Goal: Information Seeking & Learning: Learn about a topic

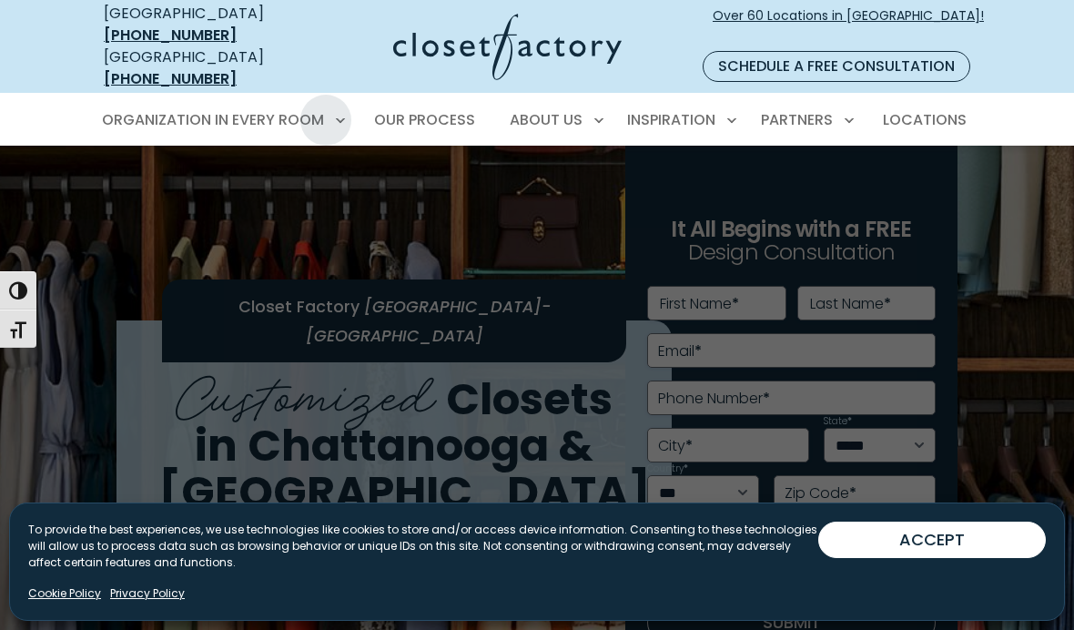
scroll to position [53, 0]
click at [934, 539] on button "ACCEPT" at bounding box center [931, 539] width 227 height 36
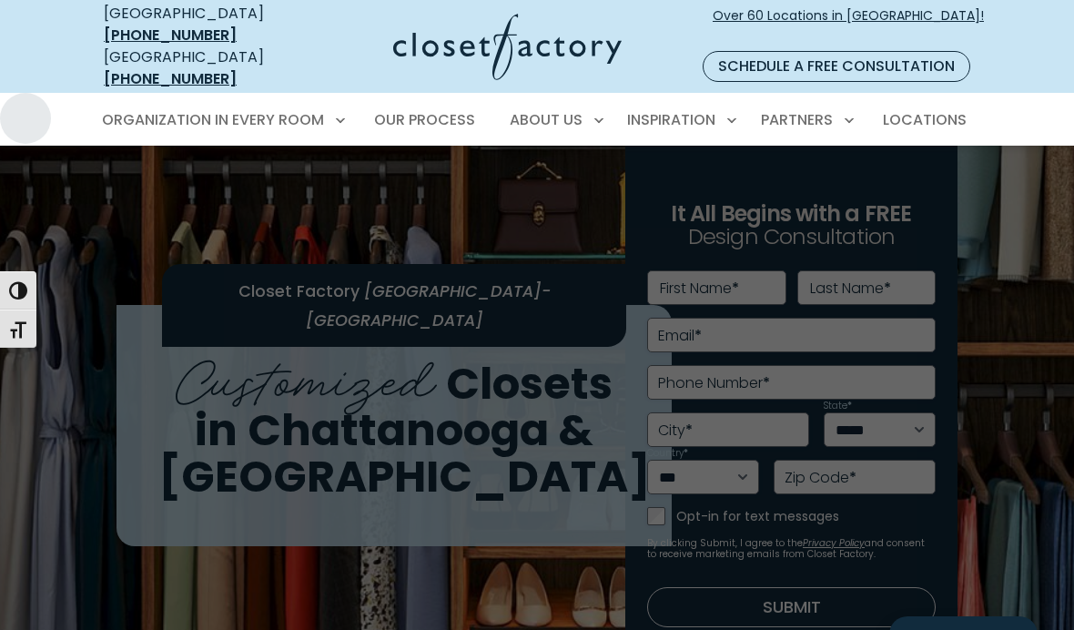
scroll to position [16, 0]
click at [143, 309] on span "Garage" at bounding box center [139, 318] width 55 height 18
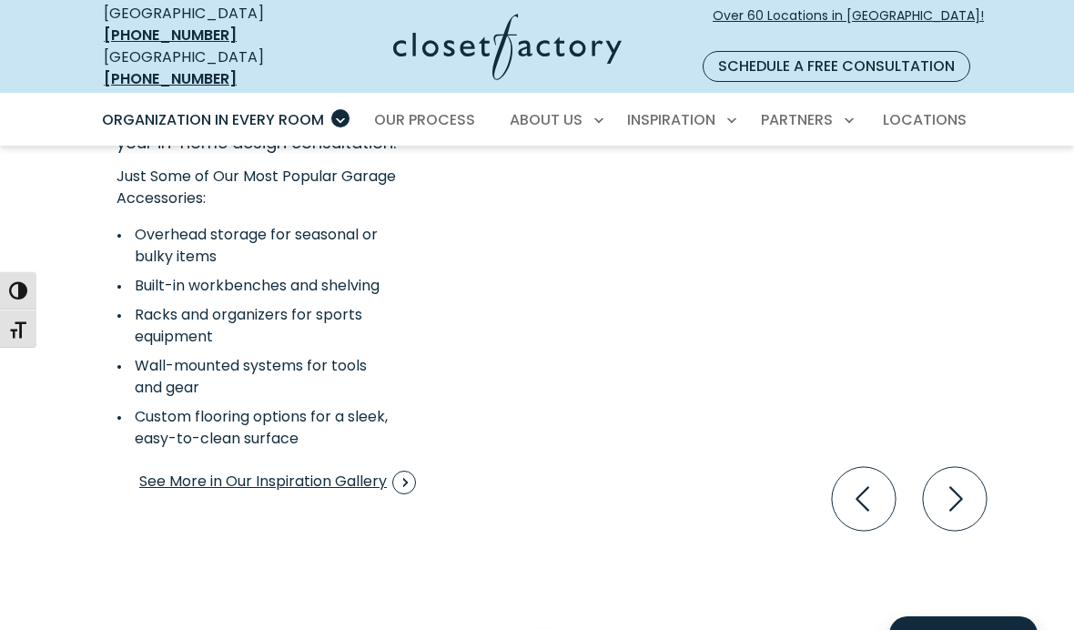
scroll to position [3364, 0]
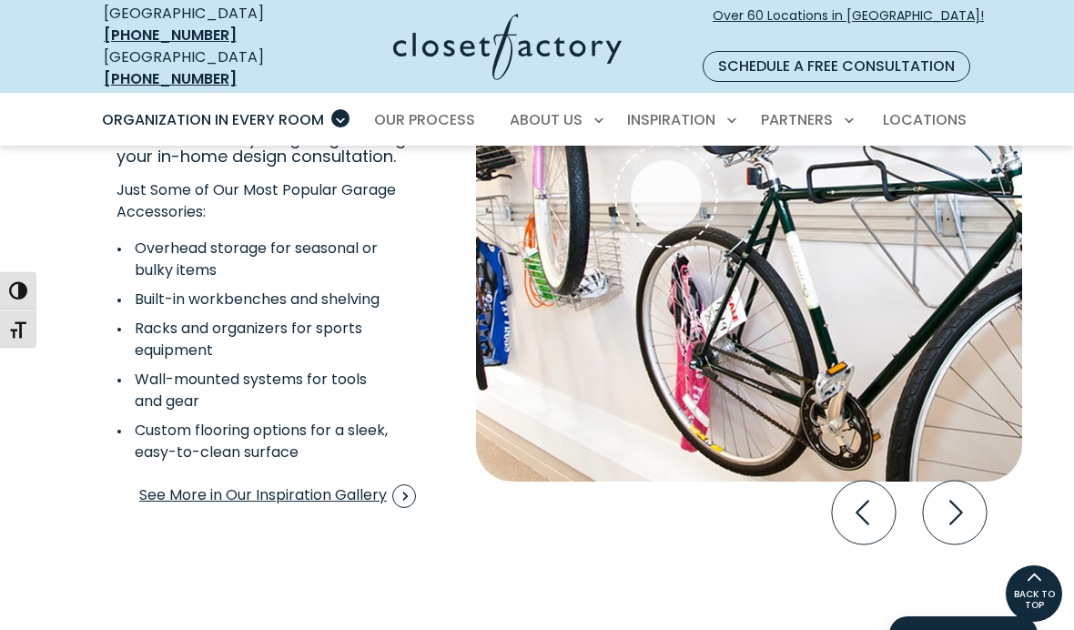
click at [951, 515] on icon "Next slide" at bounding box center [955, 512] width 64 height 64
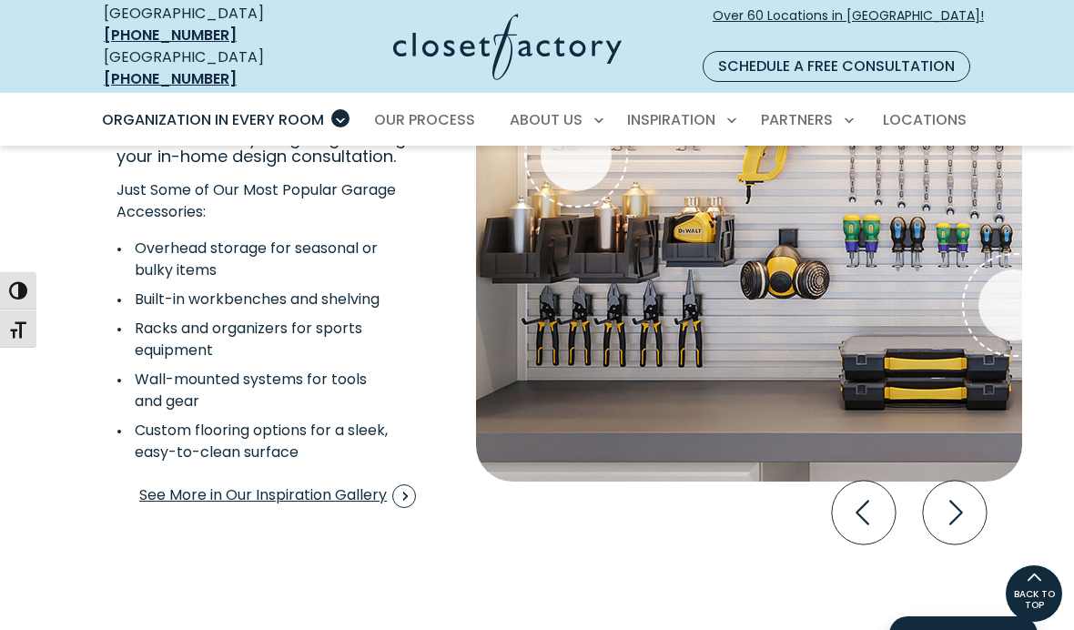
click at [977, 504] on icon "Next slide" at bounding box center [955, 512] width 64 height 64
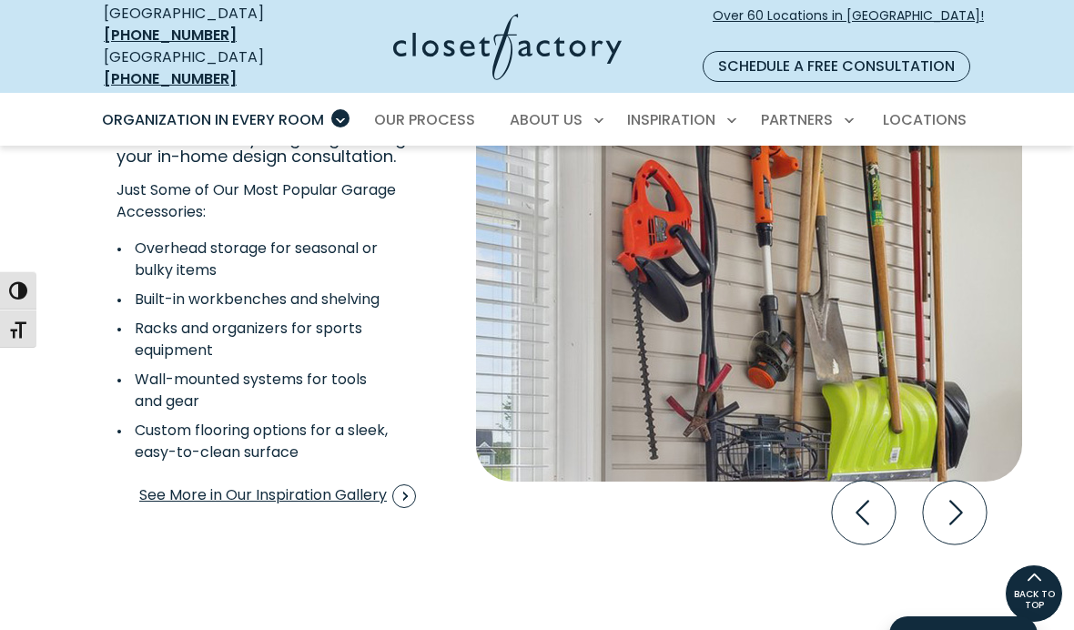
click at [963, 504] on icon "Next slide" at bounding box center [955, 512] width 64 height 64
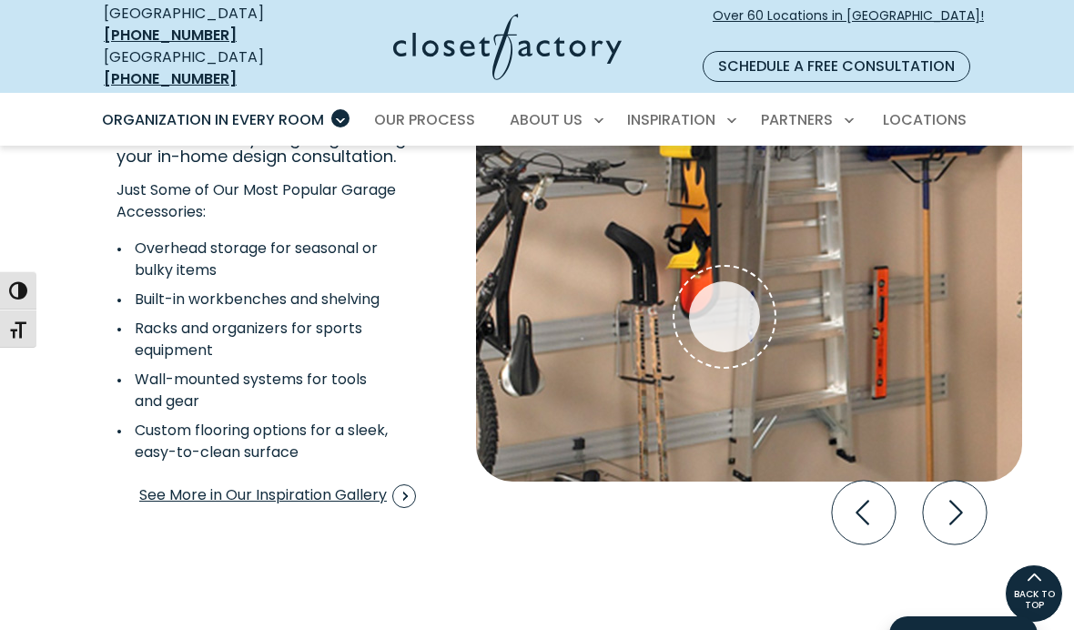
click at [967, 507] on icon "Next slide" at bounding box center [955, 512] width 64 height 64
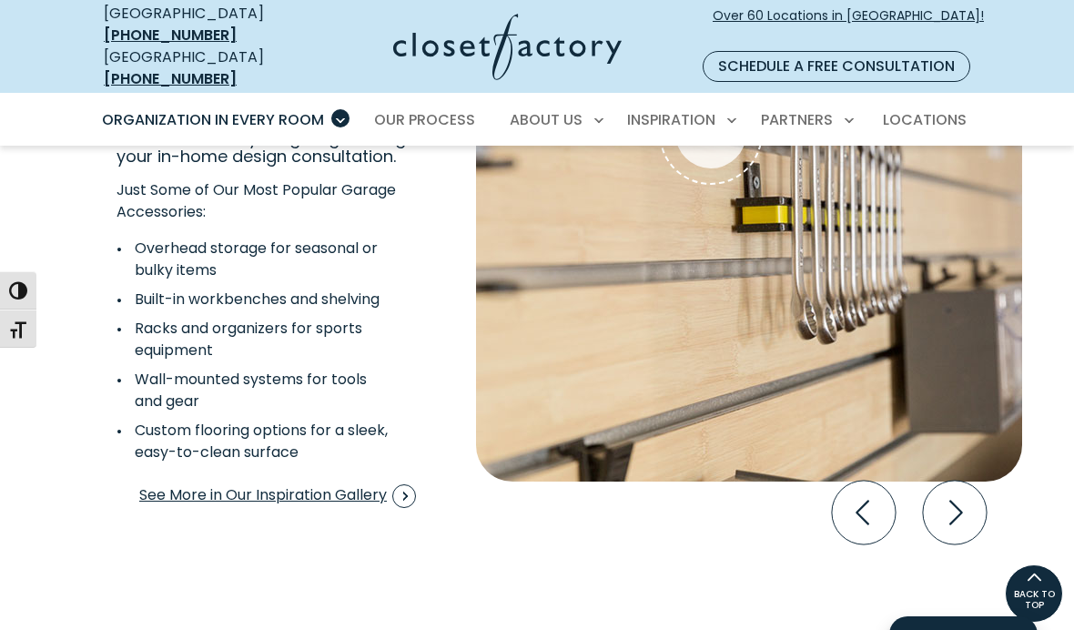
click at [975, 509] on icon "Next slide" at bounding box center [955, 512] width 64 height 64
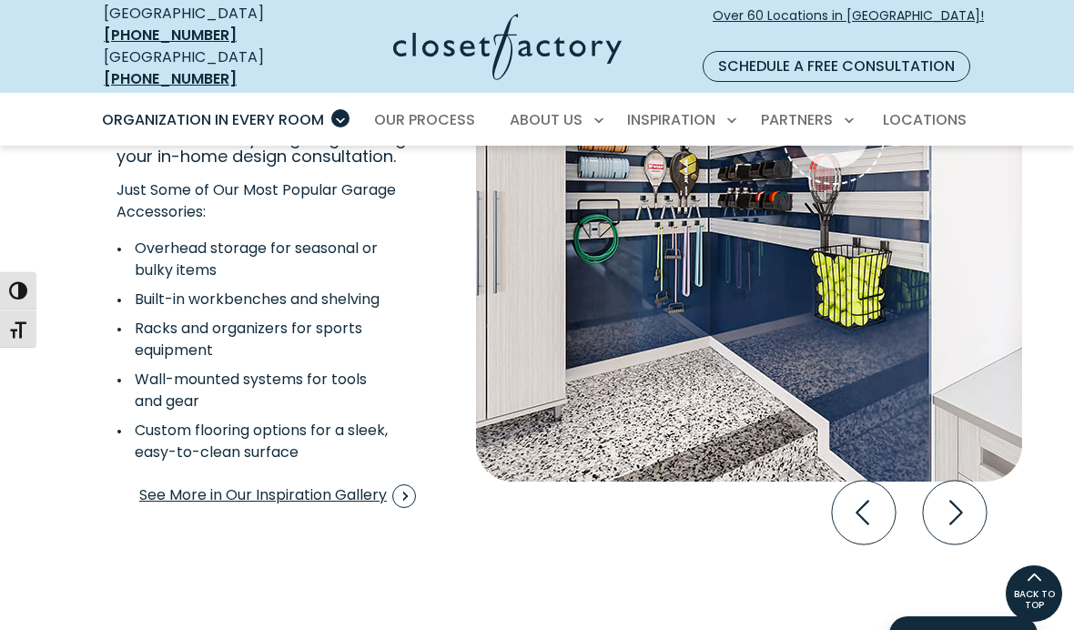
click at [964, 510] on icon "Next slide" at bounding box center [955, 512] width 64 height 64
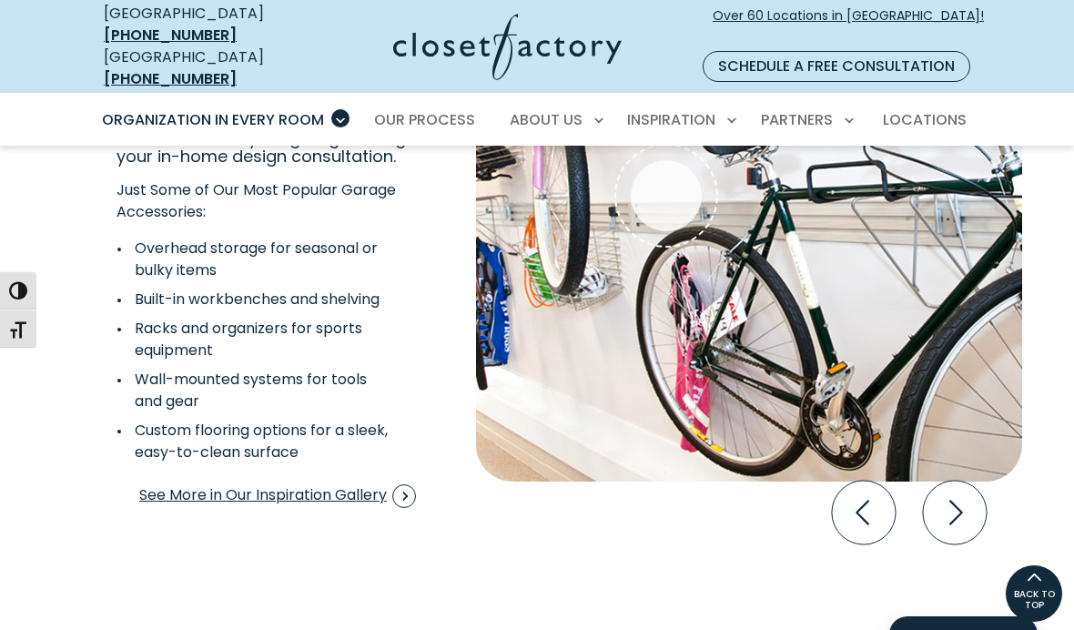
click at [973, 510] on icon "Next slide" at bounding box center [955, 512] width 64 height 64
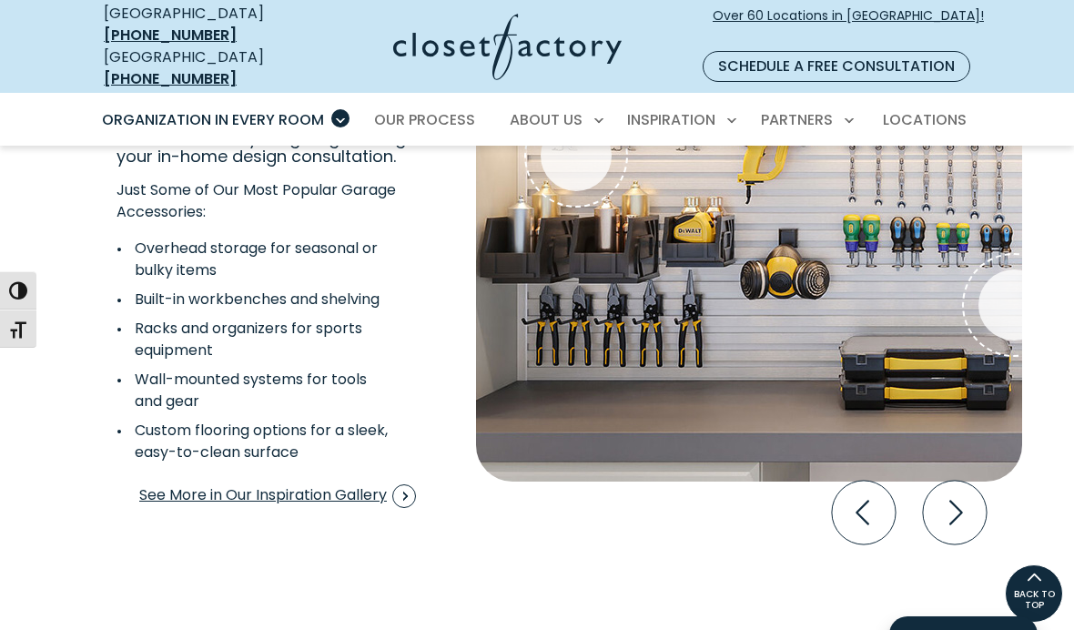
click at [972, 505] on icon "Next slide" at bounding box center [955, 512] width 64 height 64
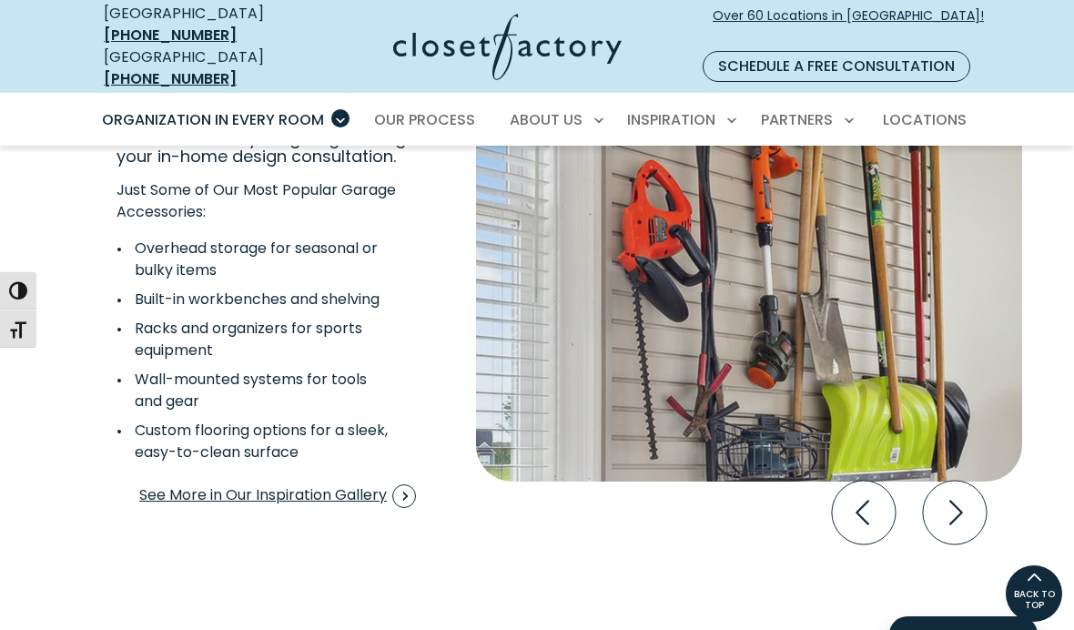
click at [970, 512] on icon "Next slide" at bounding box center [955, 512] width 64 height 64
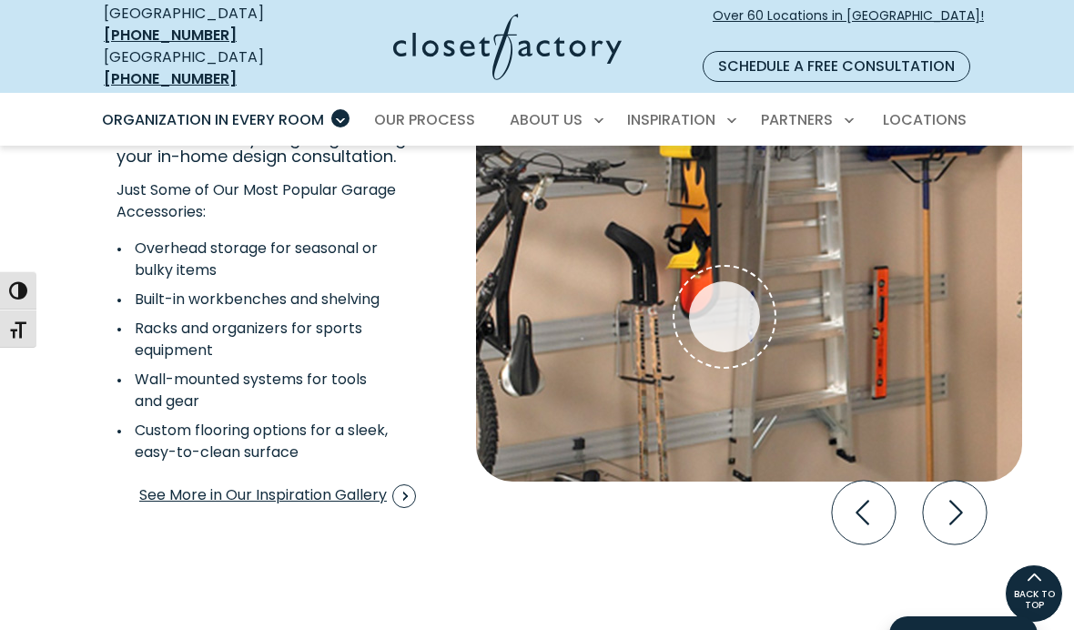
click at [961, 512] on icon "Next slide" at bounding box center [955, 512] width 64 height 64
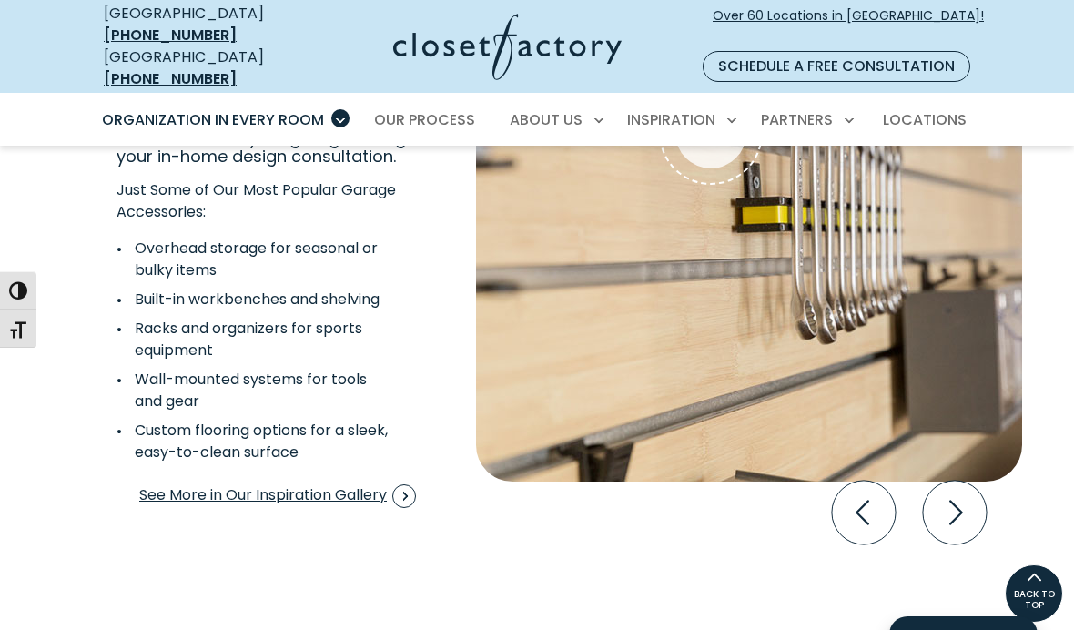
click at [967, 513] on icon "Next slide" at bounding box center [955, 512] width 64 height 64
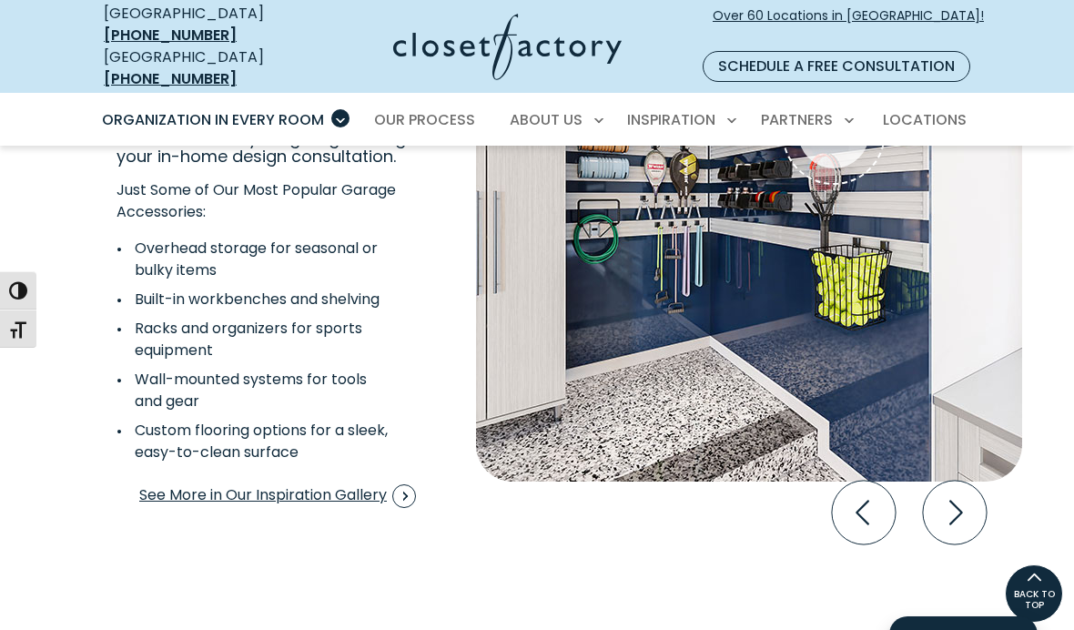
click at [966, 510] on icon "Next slide" at bounding box center [955, 512] width 64 height 64
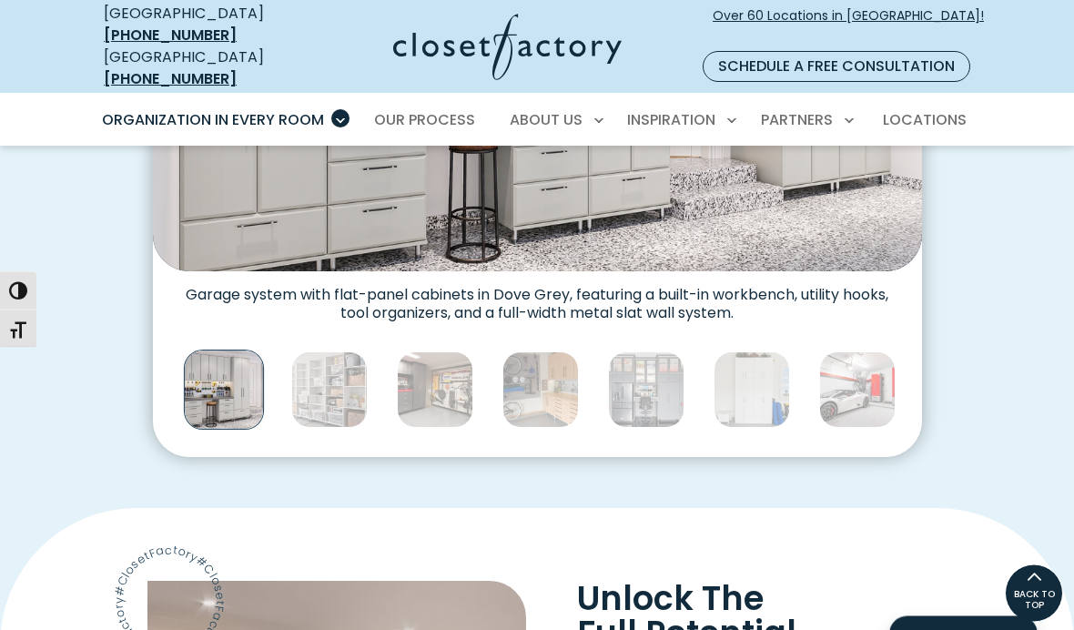
click at [856, 372] on img "Thumbnail Gallery" at bounding box center [857, 390] width 76 height 76
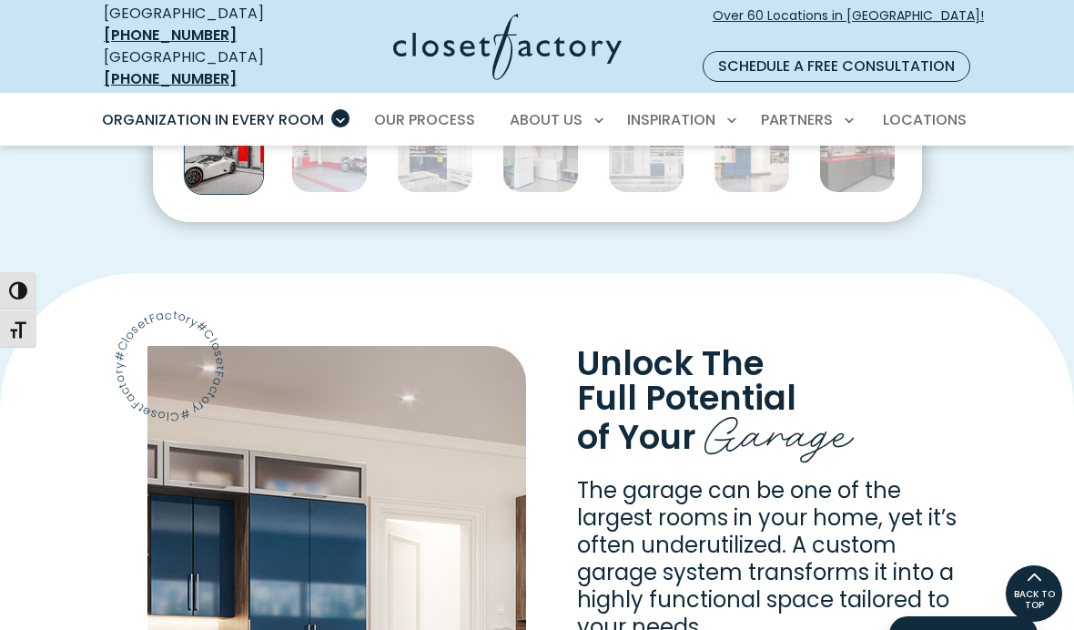
scroll to position [1002, 0]
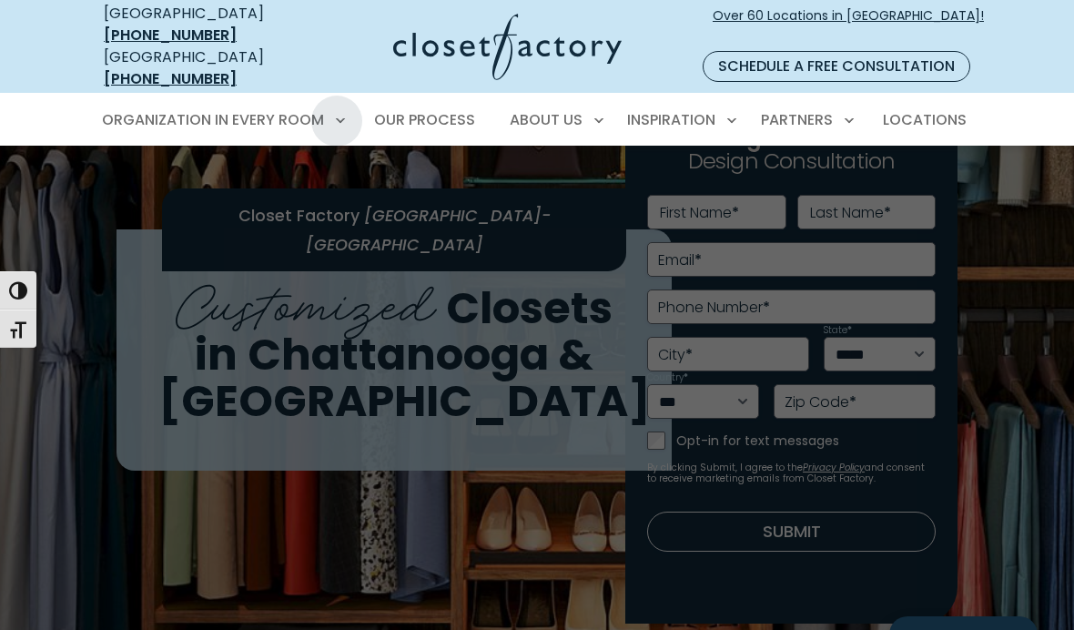
scroll to position [53, 0]
click at [146, 257] on span "Garage" at bounding box center [139, 266] width 55 height 18
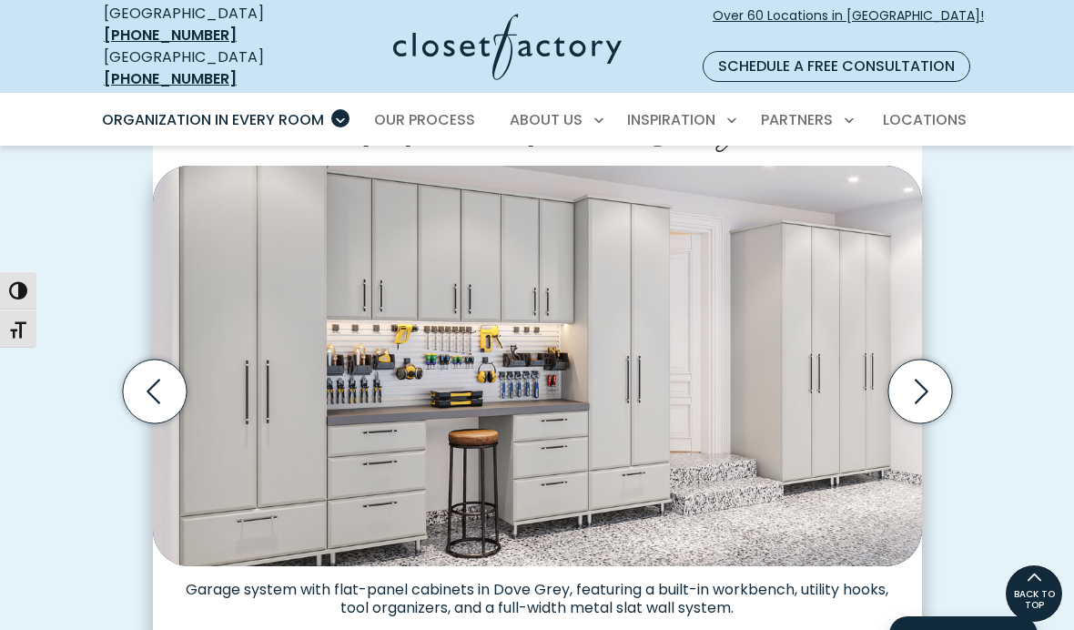
scroll to position [475, 0]
click at [931, 369] on icon "Next slide" at bounding box center [919, 392] width 64 height 64
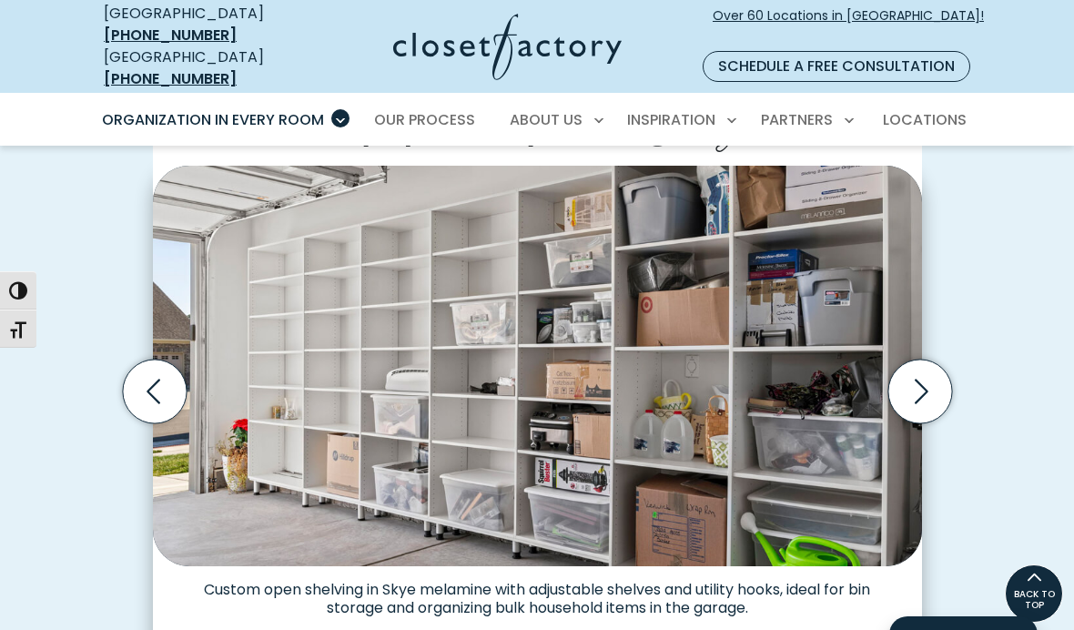
click at [924, 379] on icon "Next slide" at bounding box center [921, 391] width 14 height 25
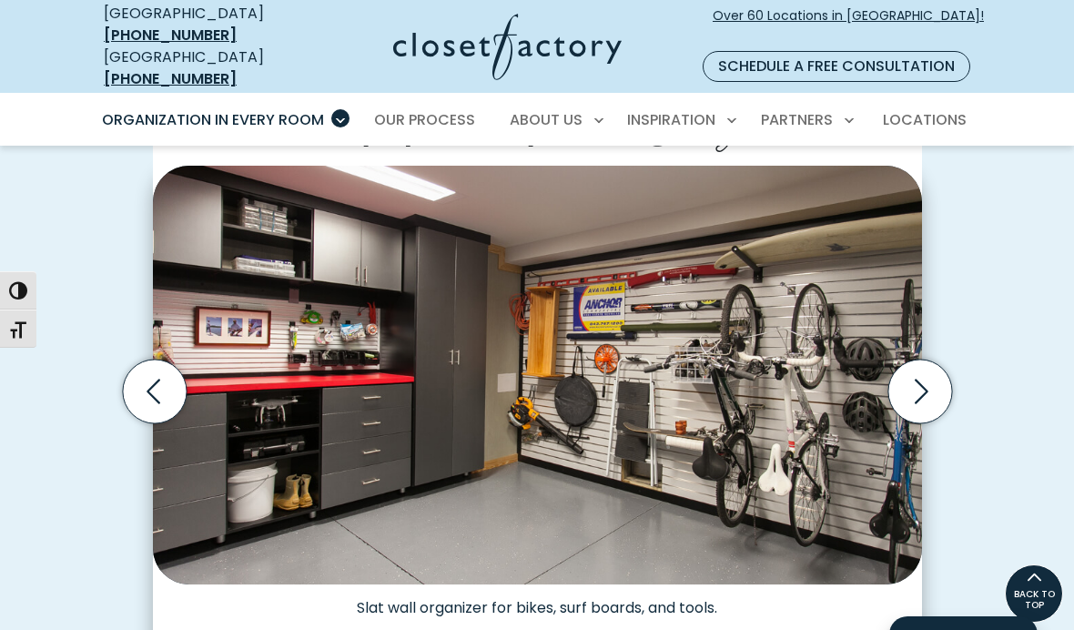
click at [924, 374] on icon "Next slide" at bounding box center [919, 391] width 64 height 64
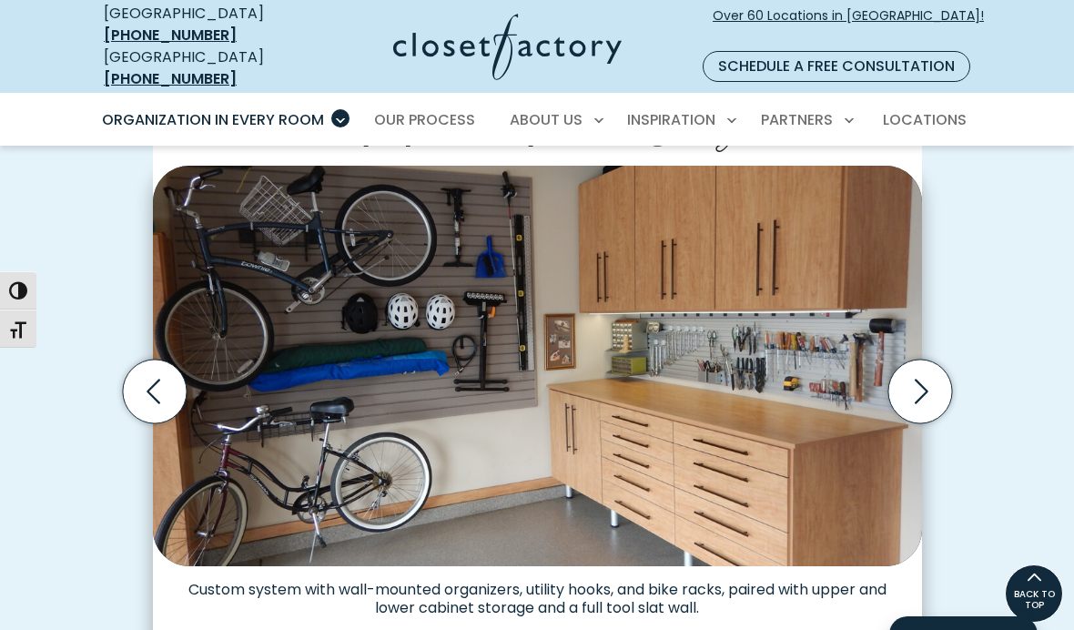
click at [928, 367] on icon "Next slide" at bounding box center [919, 391] width 64 height 64
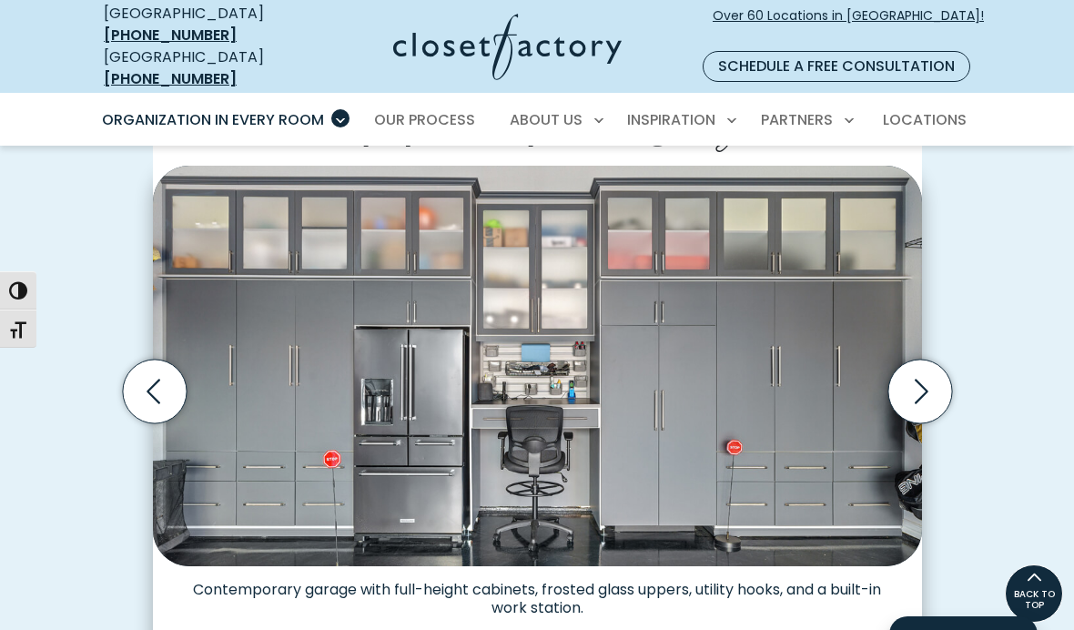
click at [924, 379] on icon "Next slide" at bounding box center [919, 391] width 64 height 64
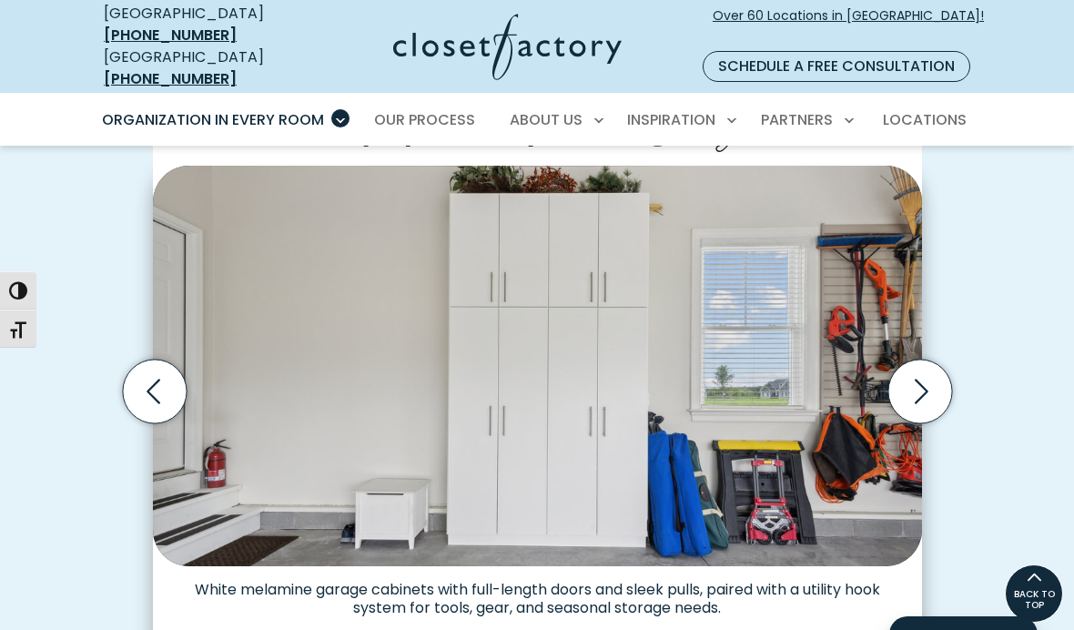
click at [929, 370] on icon "Next slide" at bounding box center [919, 391] width 64 height 64
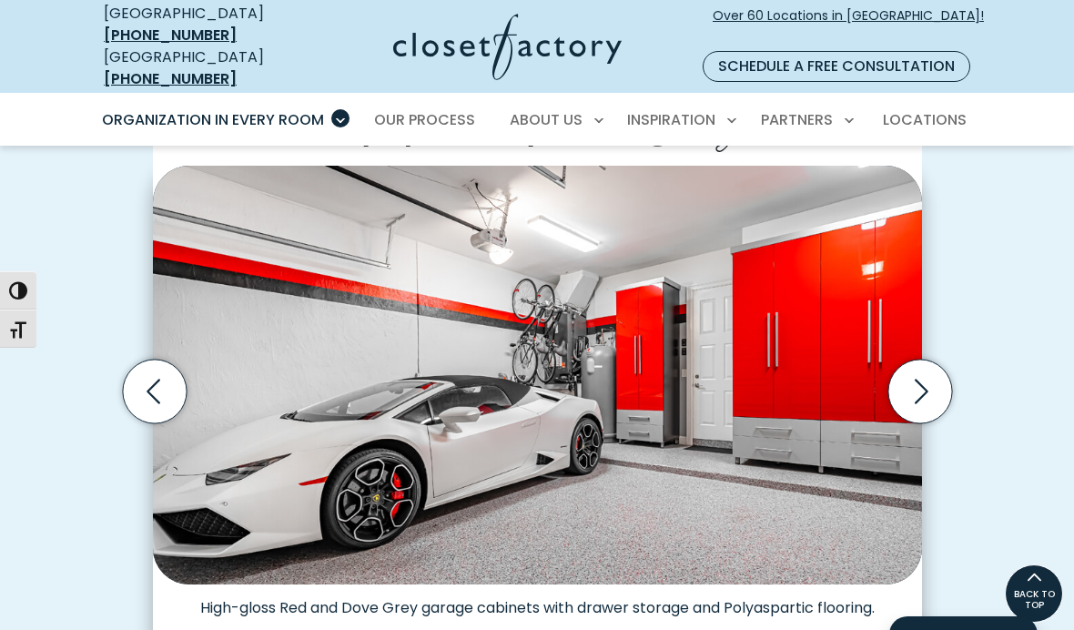
click at [927, 376] on icon "Next slide" at bounding box center [919, 391] width 64 height 64
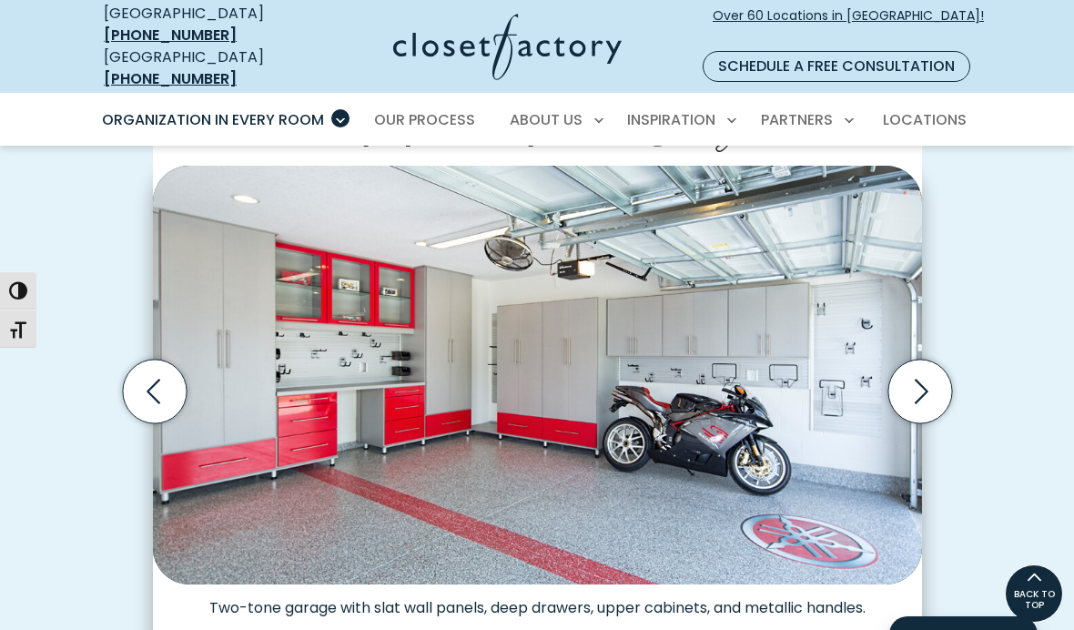
click at [929, 371] on icon "Next slide" at bounding box center [919, 391] width 64 height 64
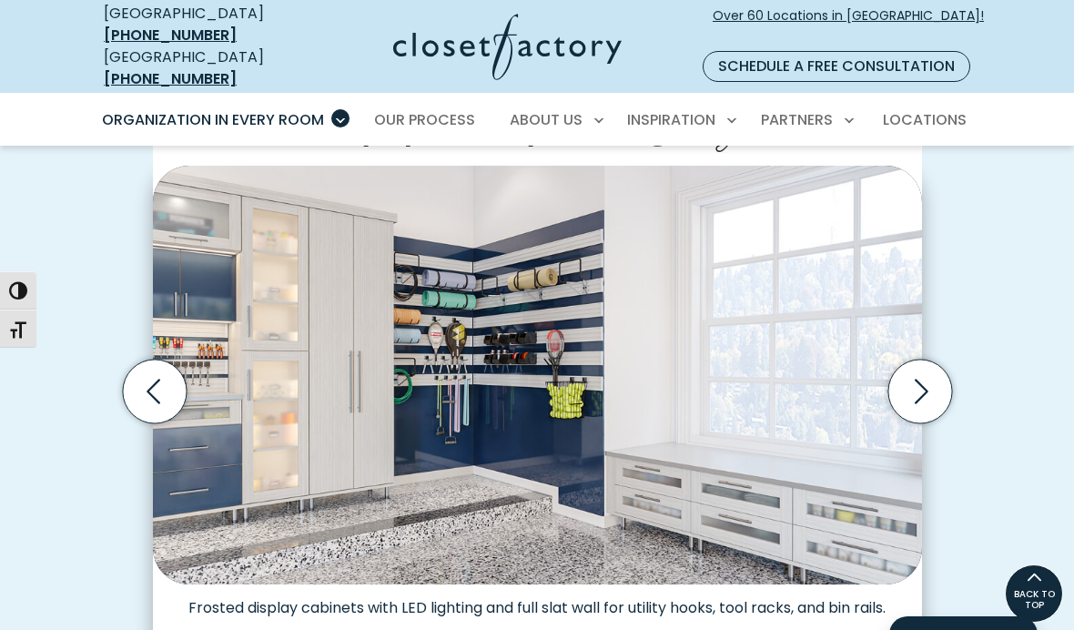
click at [923, 382] on icon "Next slide" at bounding box center [919, 391] width 64 height 64
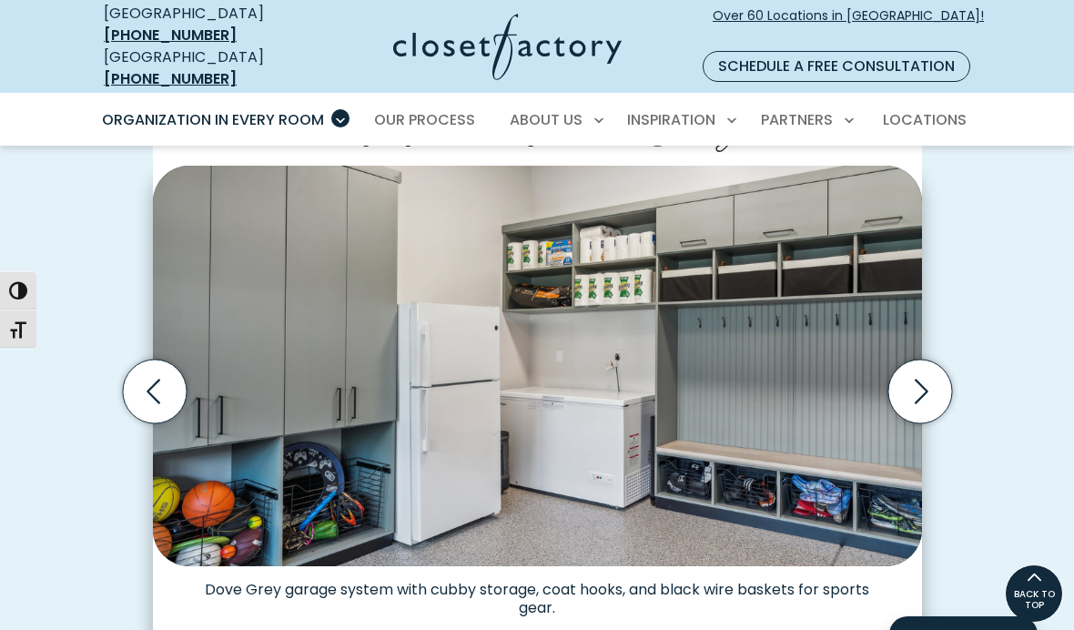
click at [932, 376] on icon "Next slide" at bounding box center [919, 391] width 64 height 64
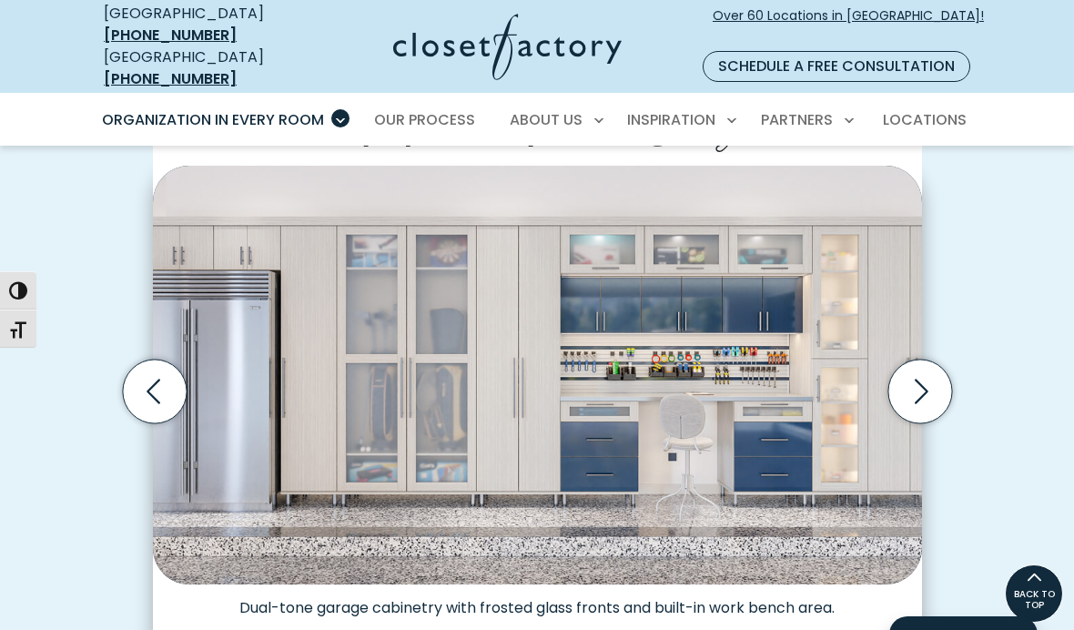
click at [926, 369] on icon "Next slide" at bounding box center [919, 391] width 64 height 64
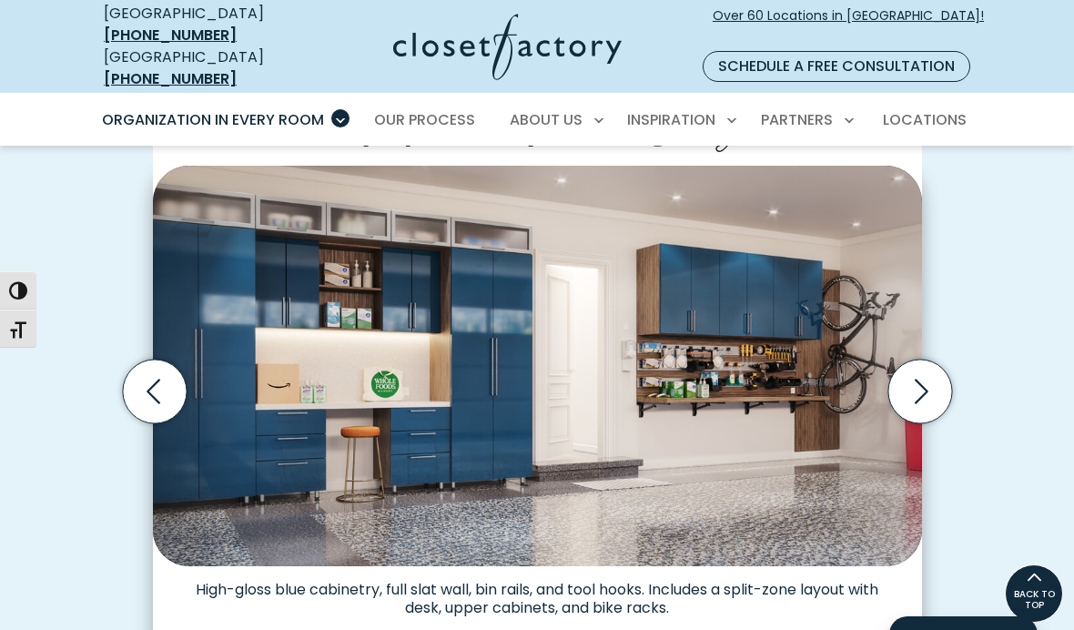
click at [928, 373] on icon "Next slide" at bounding box center [919, 391] width 64 height 64
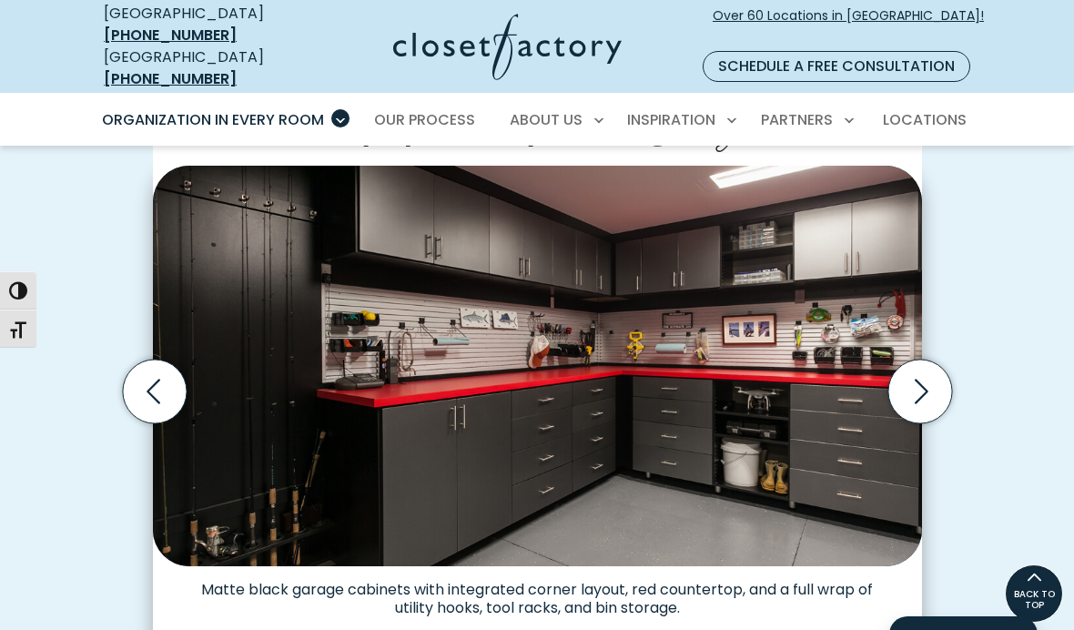
click at [925, 372] on icon "Next slide" at bounding box center [919, 391] width 64 height 64
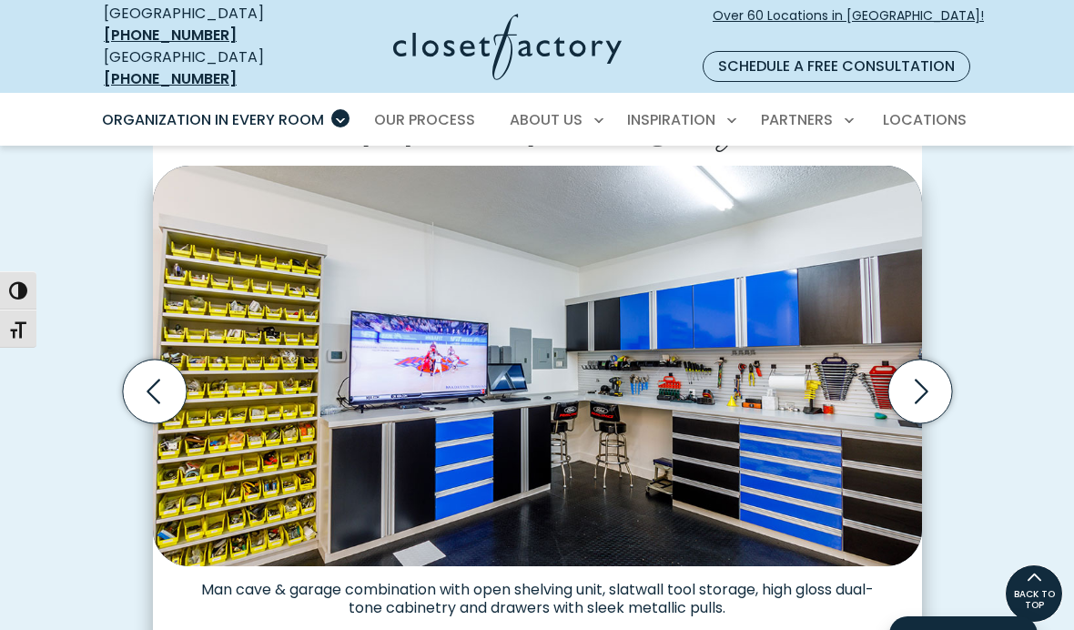
click at [925, 377] on icon "Next slide" at bounding box center [919, 391] width 64 height 64
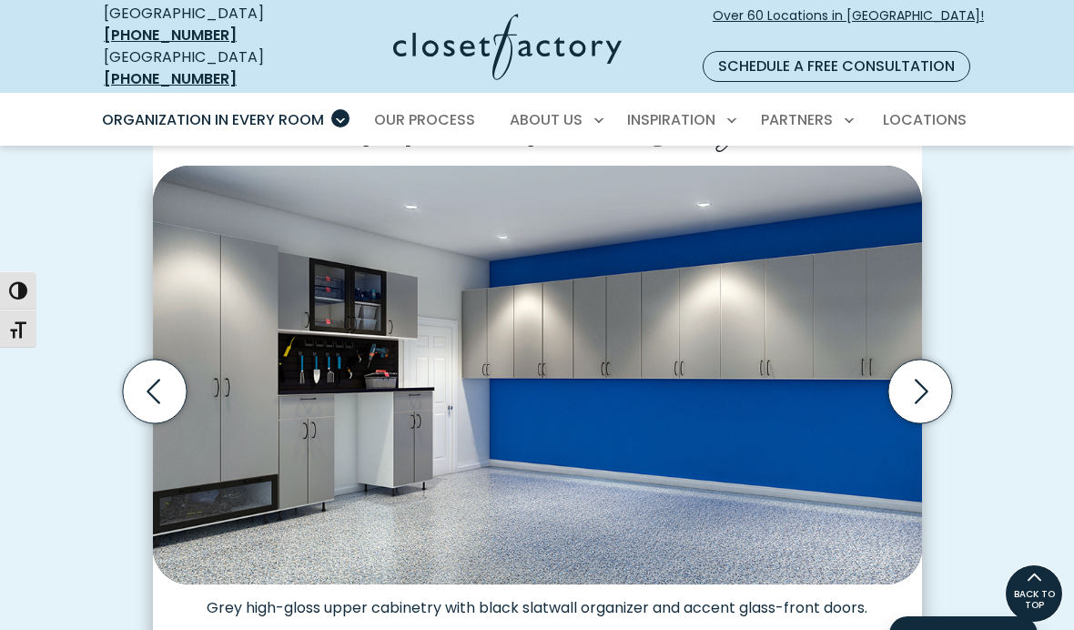
click at [935, 362] on icon "Next slide" at bounding box center [919, 391] width 64 height 64
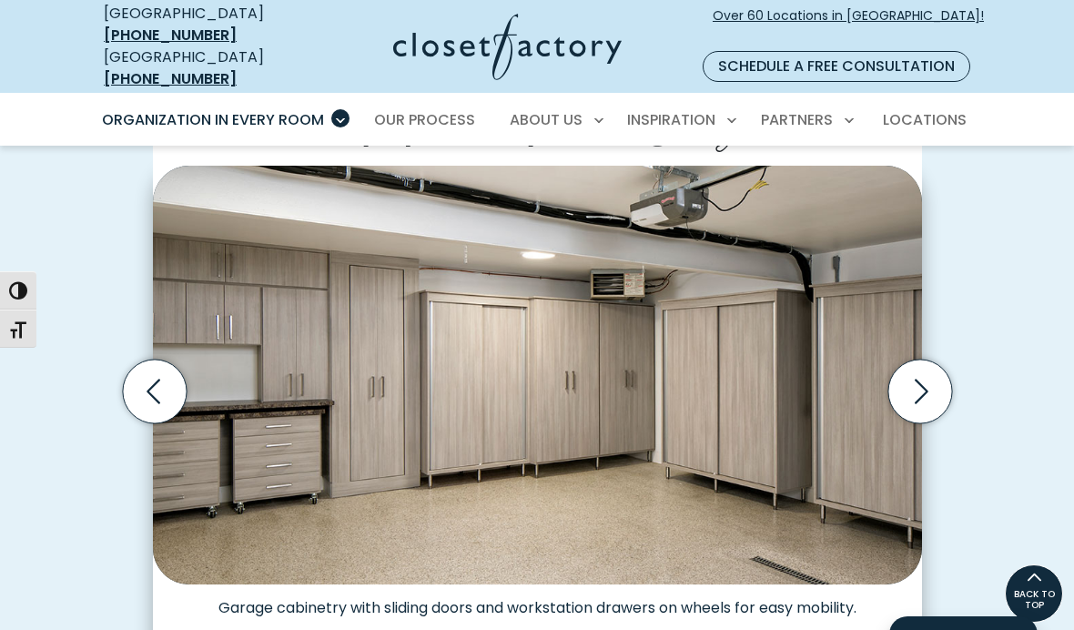
click at [922, 379] on icon "Next slide" at bounding box center [921, 391] width 14 height 25
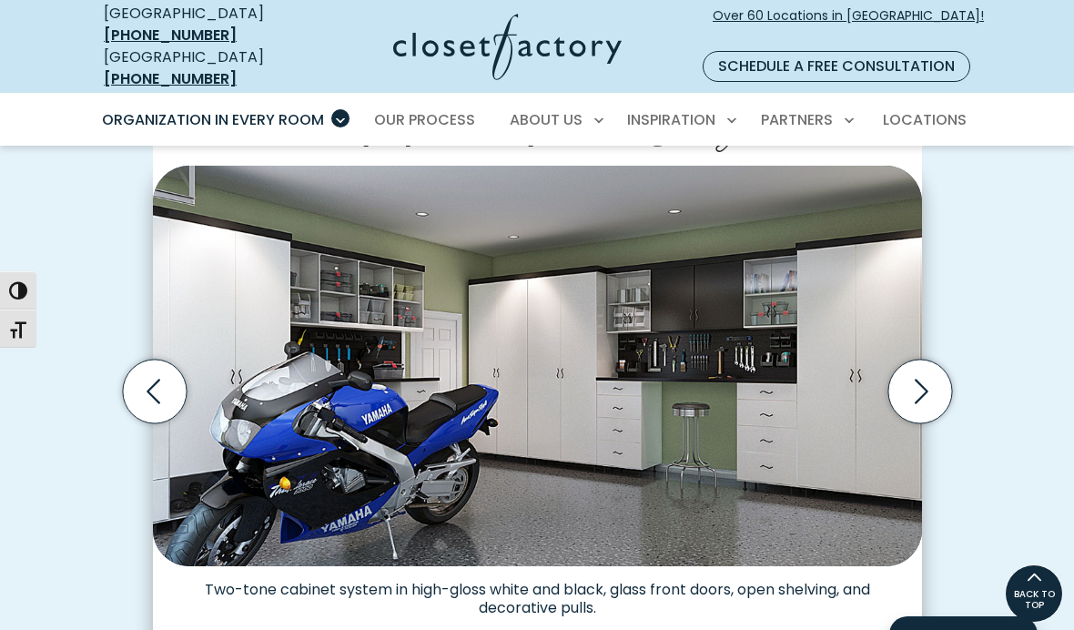
click at [922, 374] on icon "Next slide" at bounding box center [919, 391] width 64 height 64
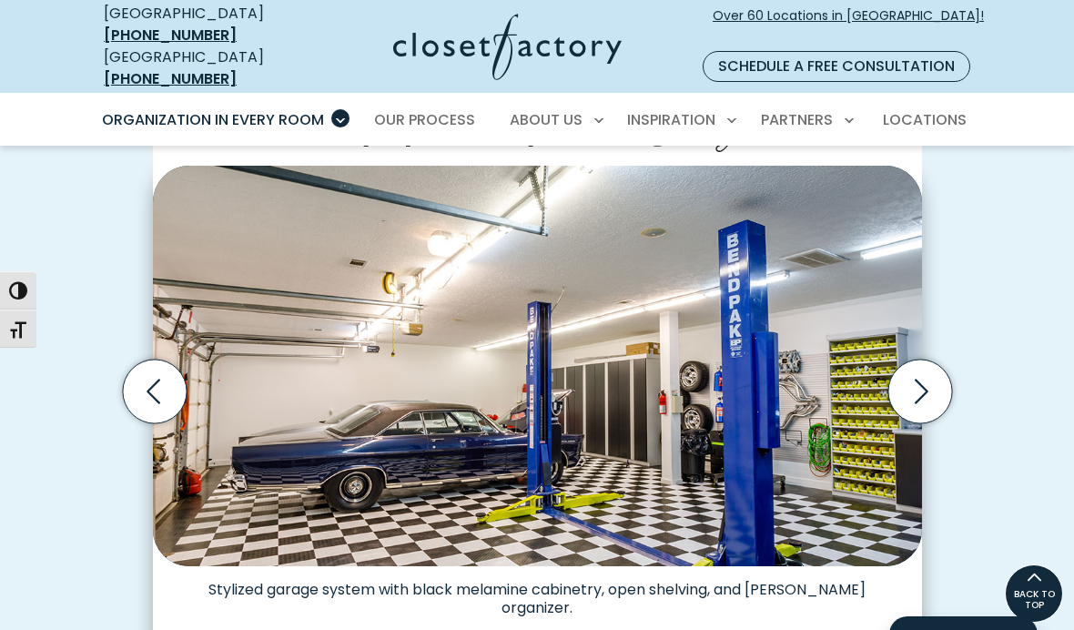
click at [931, 373] on icon "Next slide" at bounding box center [919, 391] width 64 height 64
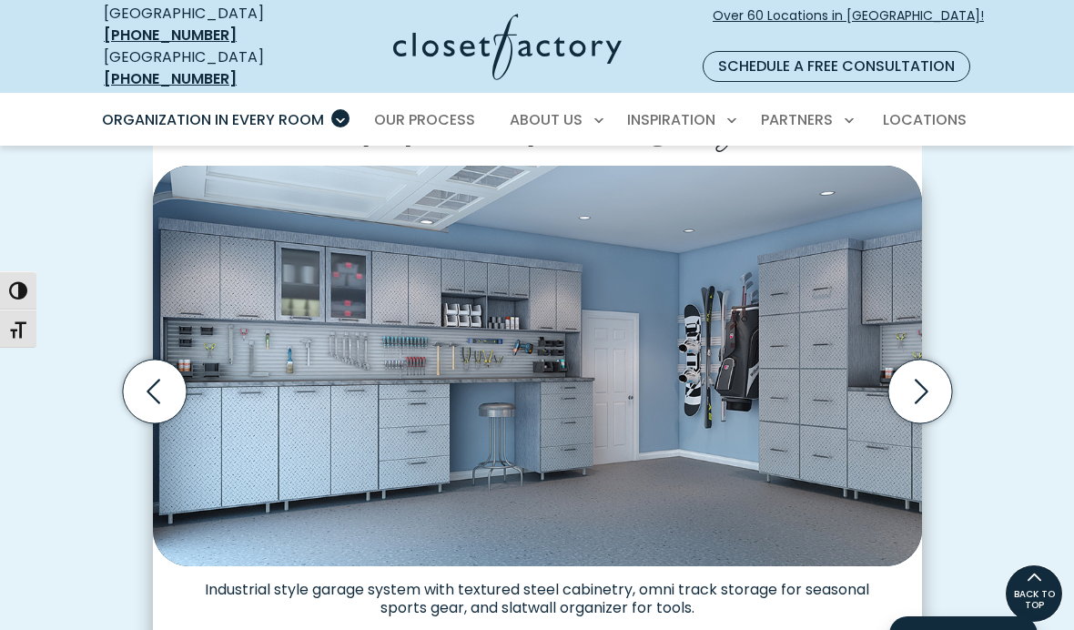
click at [930, 366] on icon "Next slide" at bounding box center [919, 391] width 64 height 64
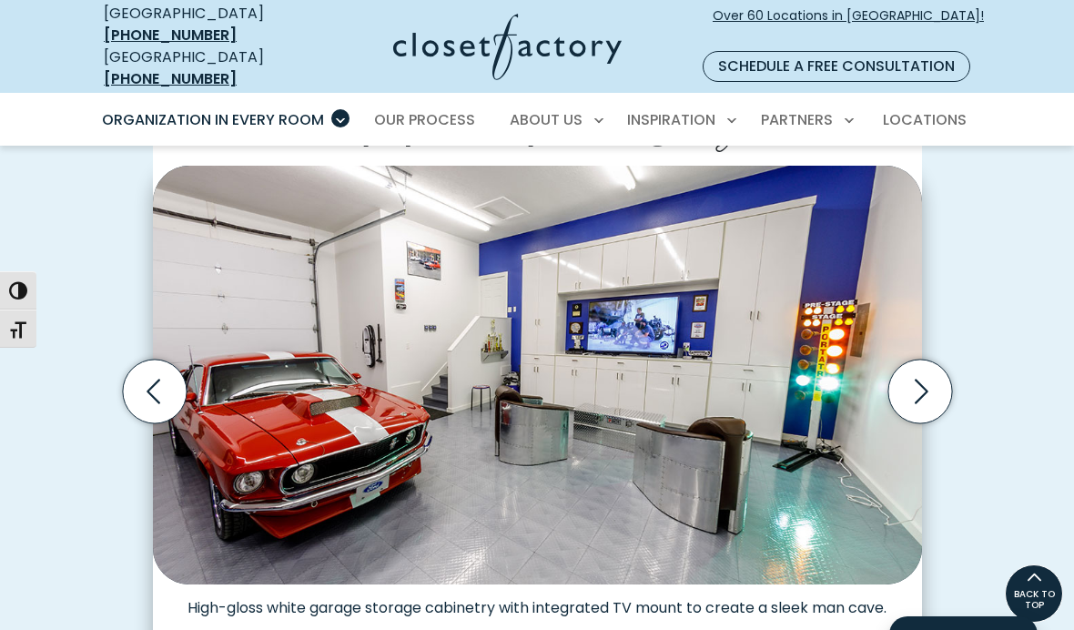
click at [934, 368] on icon "Next slide" at bounding box center [919, 391] width 64 height 64
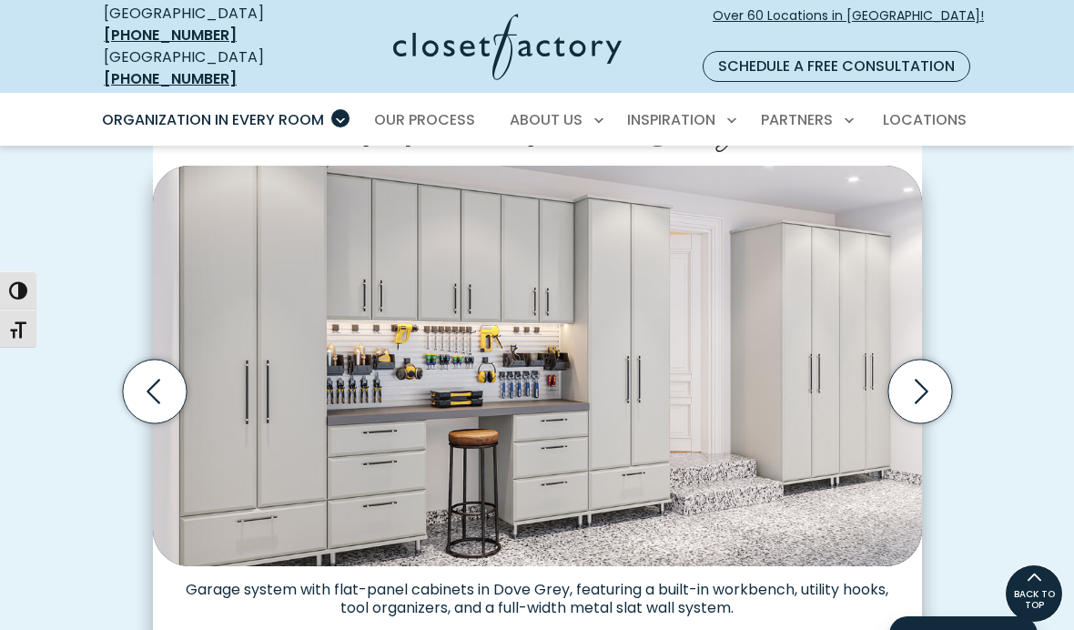
click at [928, 375] on icon "Next slide" at bounding box center [919, 391] width 64 height 64
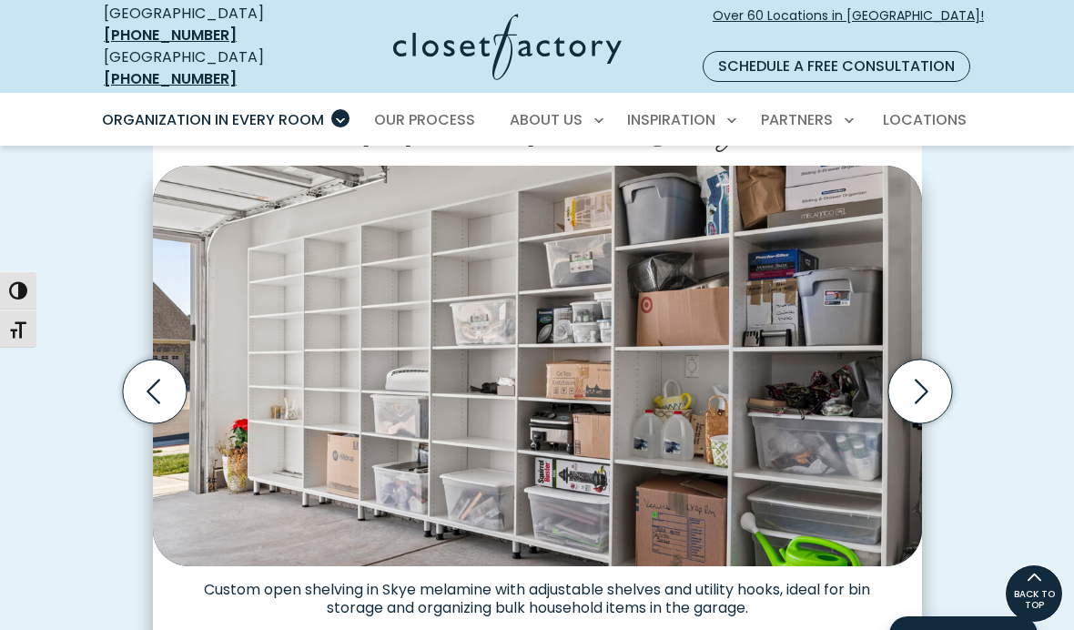
click at [149, 372] on icon "Previous slide" at bounding box center [154, 391] width 64 height 64
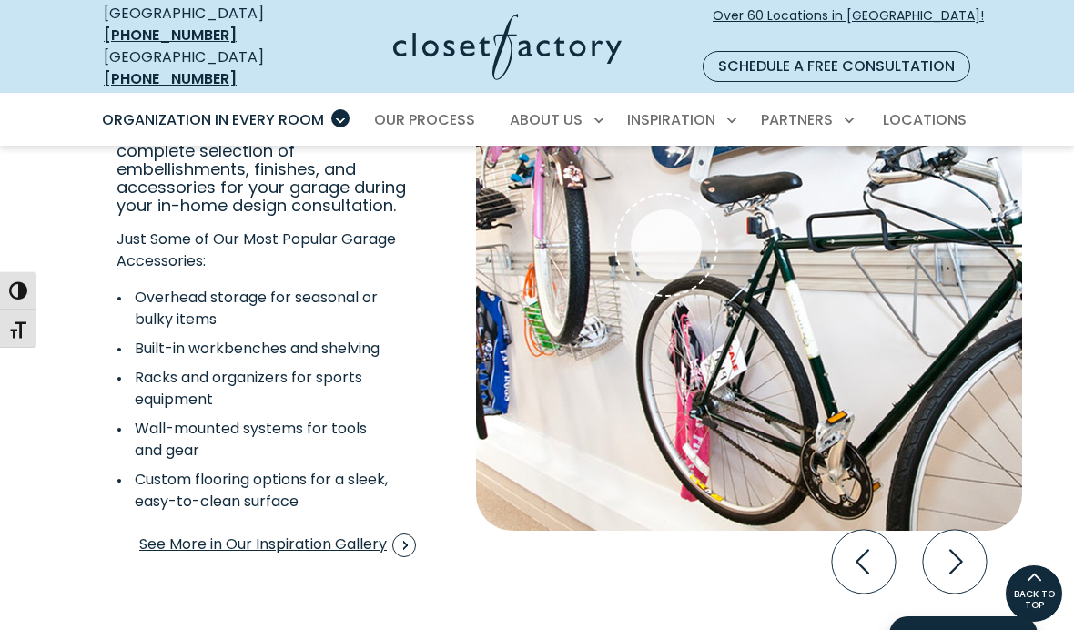
scroll to position [3316, 0]
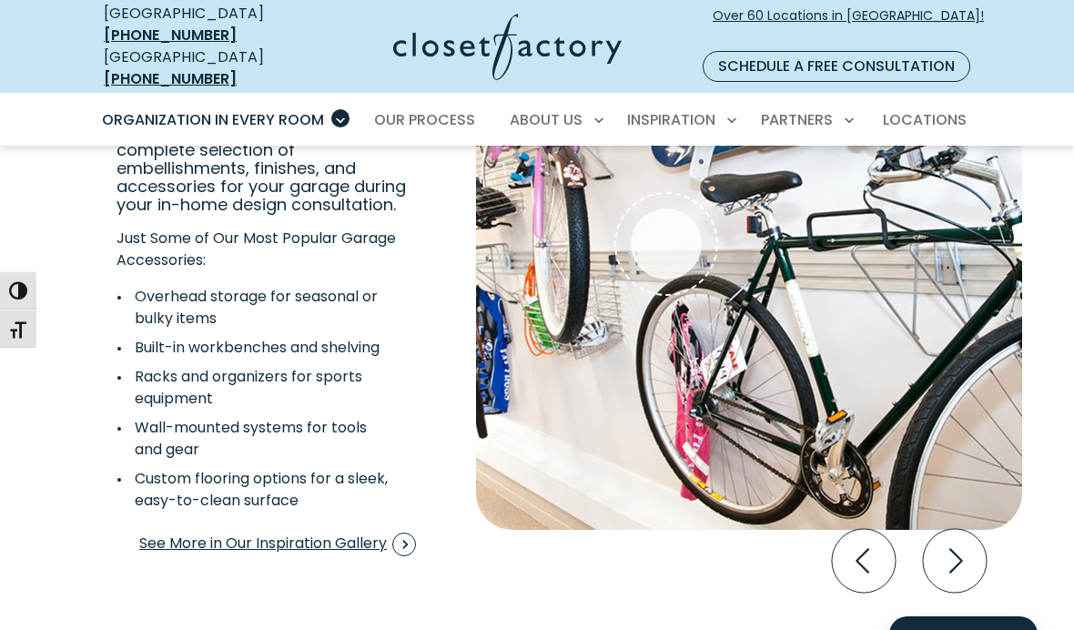
click at [956, 541] on icon "Next slide" at bounding box center [955, 561] width 64 height 64
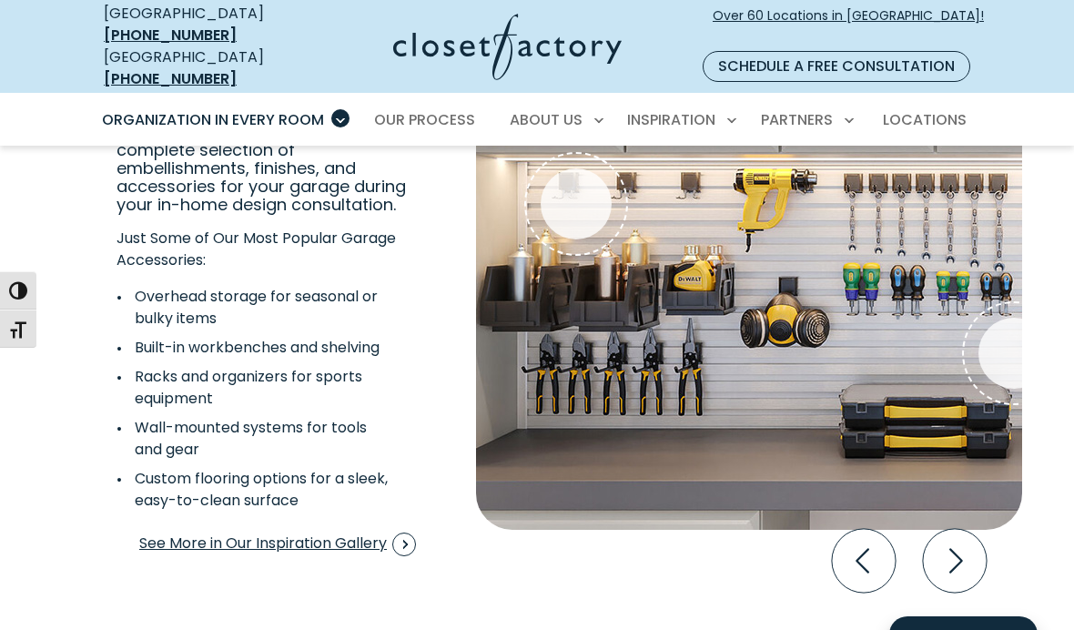
click at [964, 552] on icon "Next slide" at bounding box center [955, 561] width 64 height 64
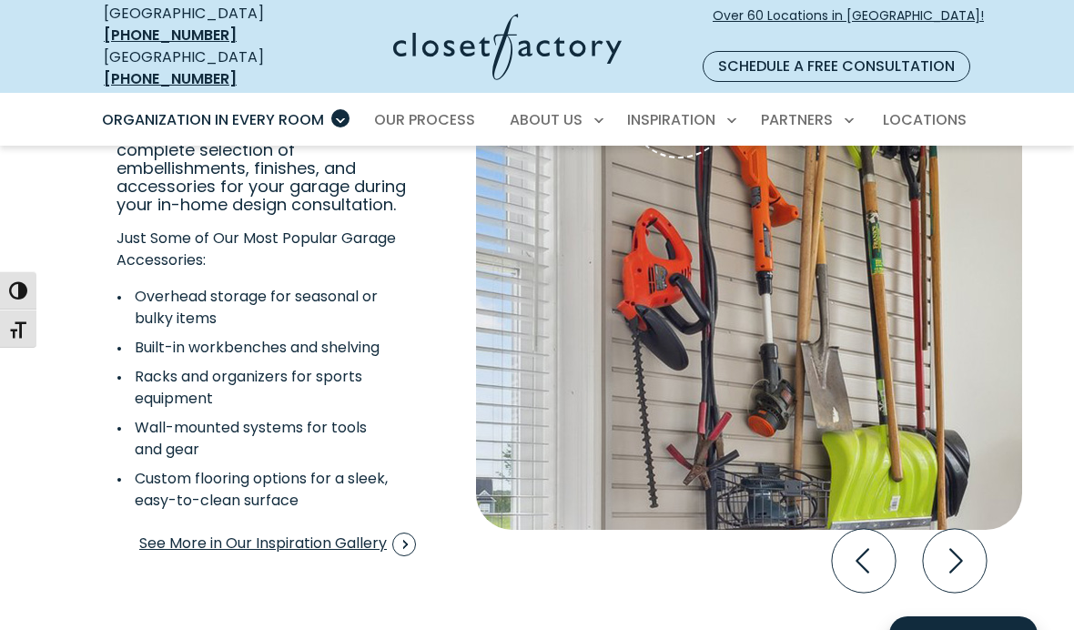
click at [960, 546] on icon "Next slide" at bounding box center [955, 561] width 64 height 64
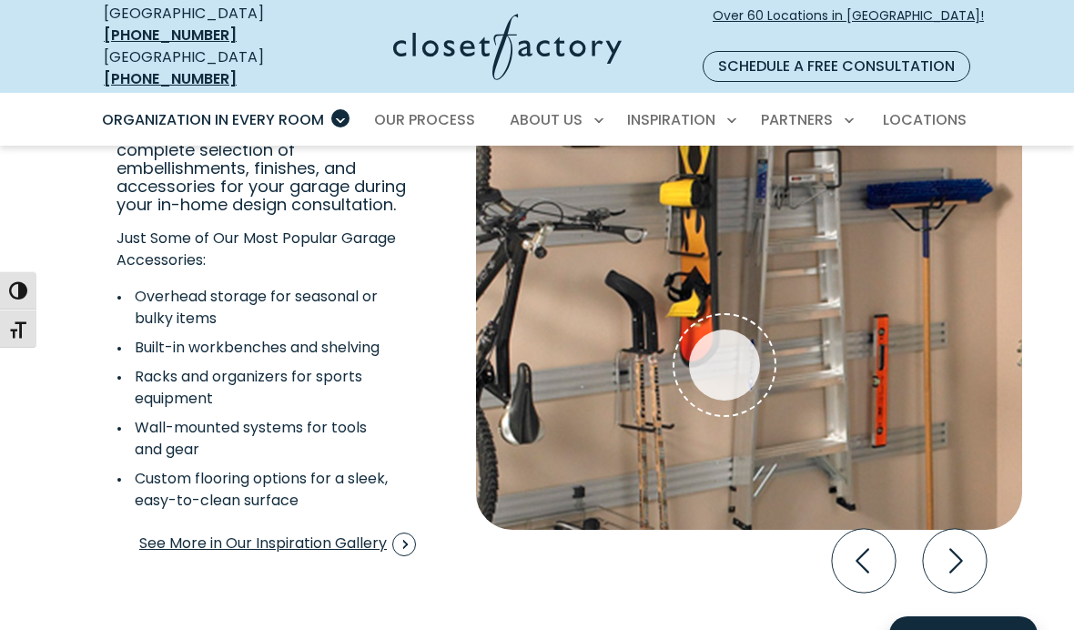
click at [959, 549] on icon "Next slide" at bounding box center [955, 561] width 64 height 64
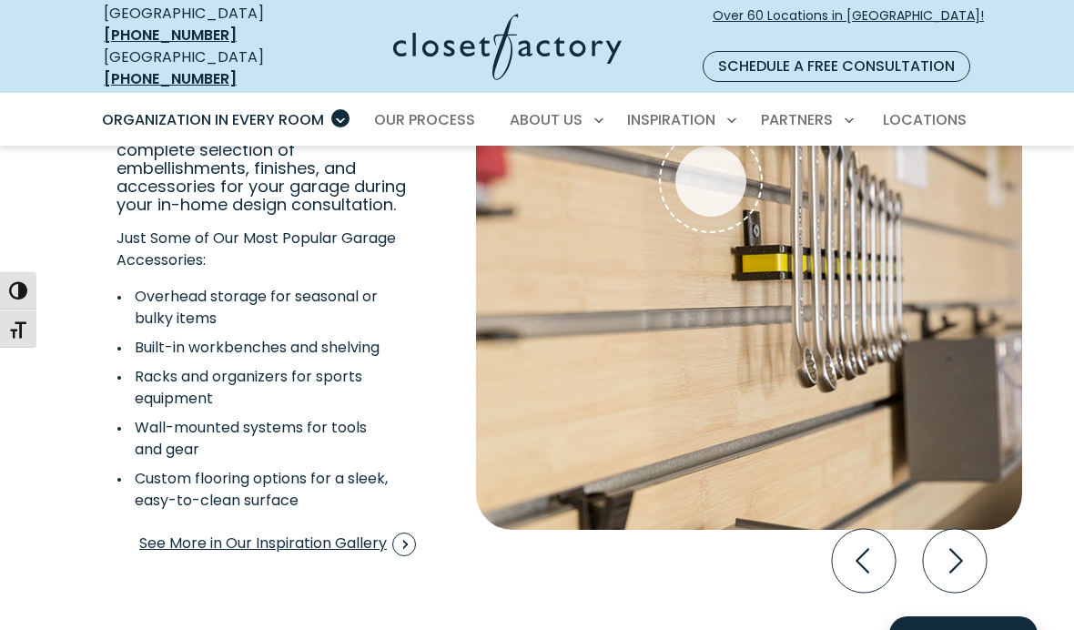
click at [967, 554] on icon "Next slide" at bounding box center [955, 561] width 64 height 64
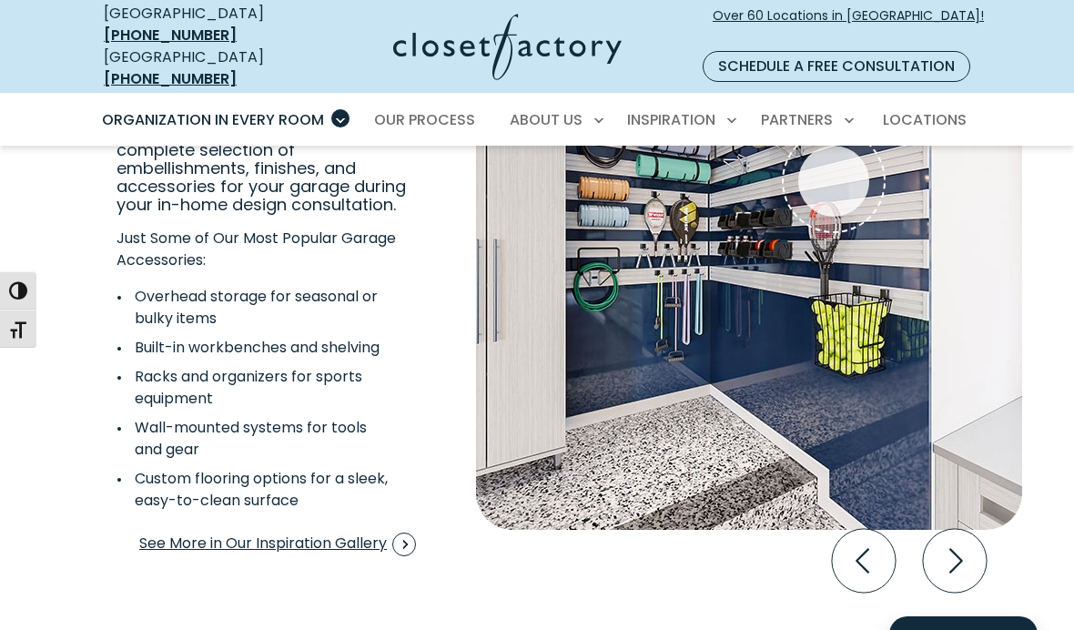
click at [965, 551] on icon "Next slide" at bounding box center [955, 561] width 64 height 64
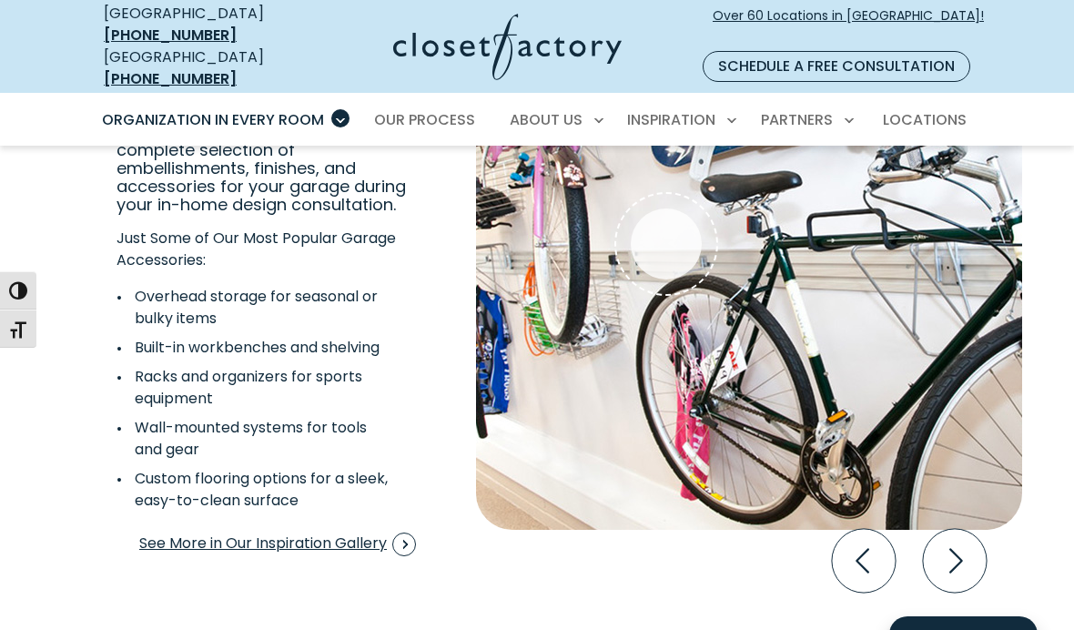
click at [958, 548] on icon "Next slide" at bounding box center [955, 561] width 64 height 64
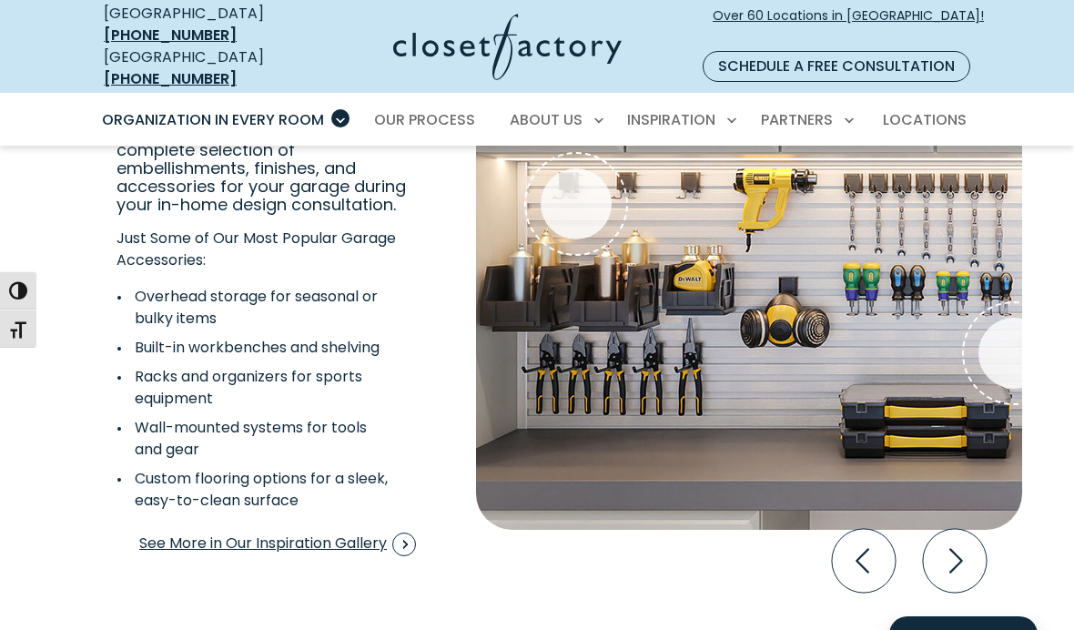
click at [960, 547] on icon "Next slide" at bounding box center [955, 561] width 64 height 64
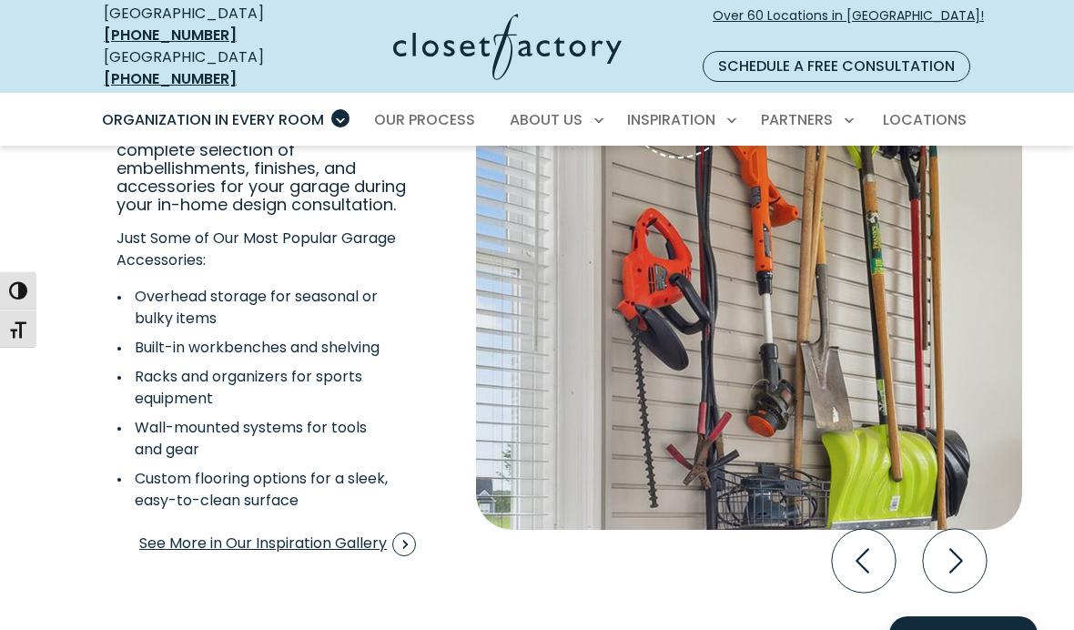
click at [1022, 321] on div "Utility Hooks" at bounding box center [798, 242] width 644 height 573
click at [922, 397] on img "Interactive Gallery" at bounding box center [749, 242] width 546 height 573
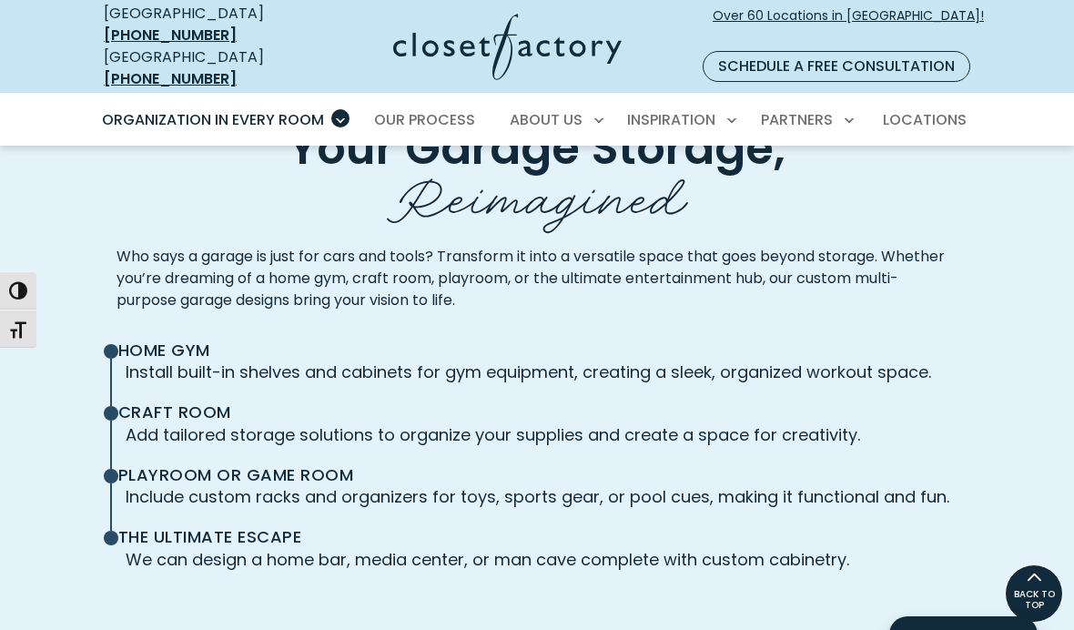
scroll to position [4027, 0]
